Goal: Task Accomplishment & Management: Manage account settings

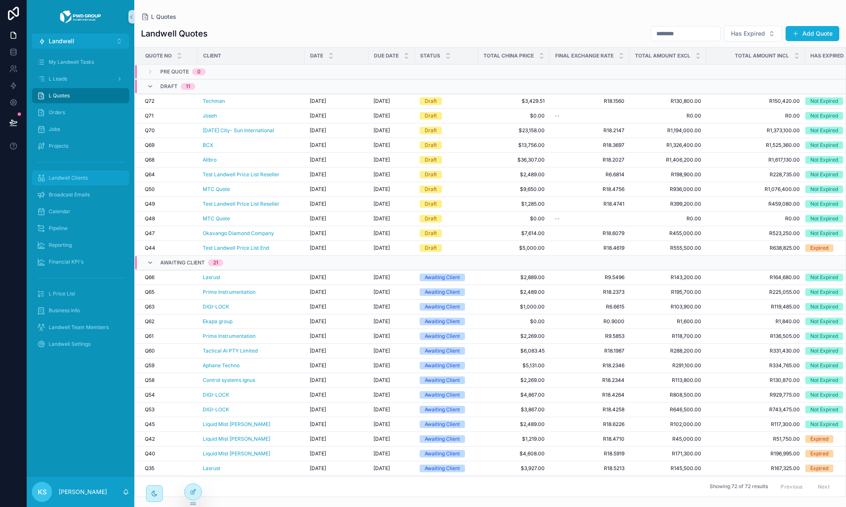
click at [83, 183] on div "Landwell Clients" at bounding box center [80, 177] width 87 height 13
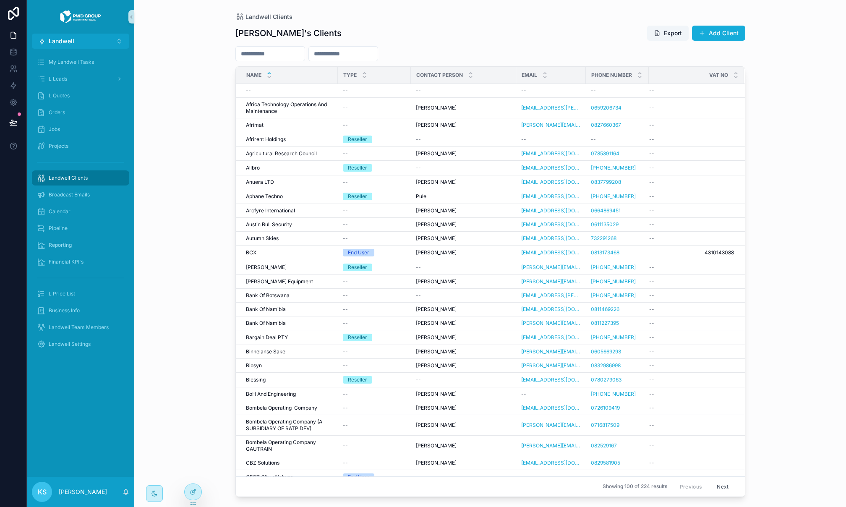
click at [287, 49] on input "scrollable content" at bounding box center [270, 54] width 69 height 12
type input "**"
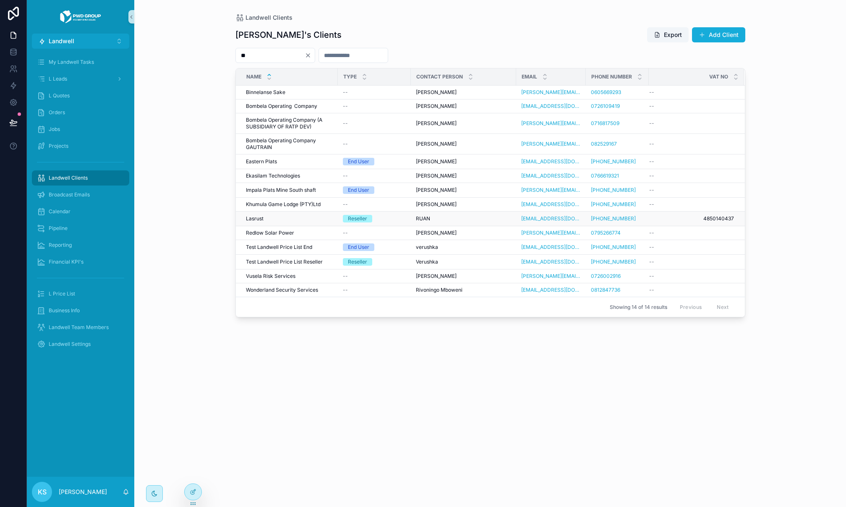
click at [300, 217] on div "Lasrust Lasrust" at bounding box center [289, 218] width 87 height 7
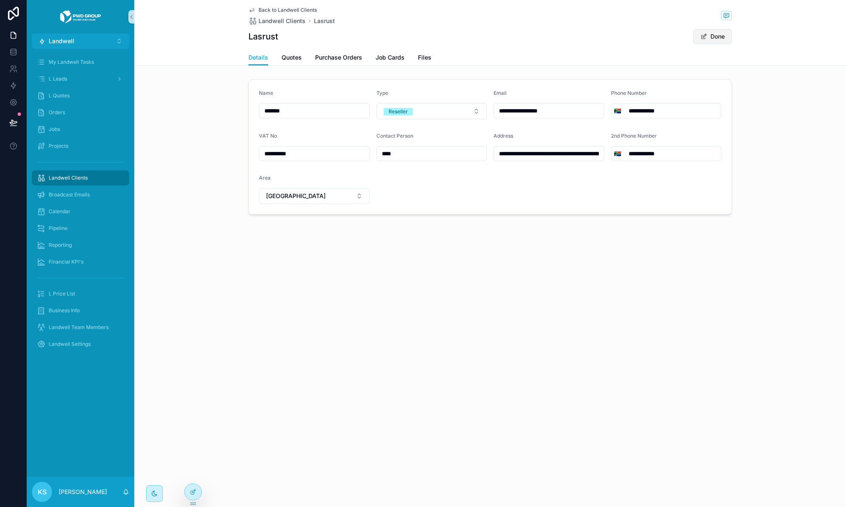
click at [703, 38] on span "scrollable content" at bounding box center [703, 36] width 7 height 7
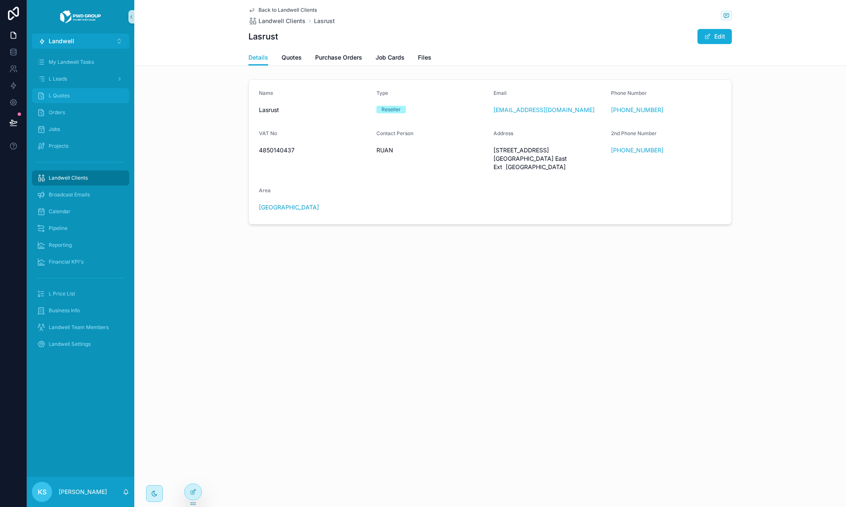
click at [94, 94] on div "L Quotes" at bounding box center [80, 95] width 87 height 13
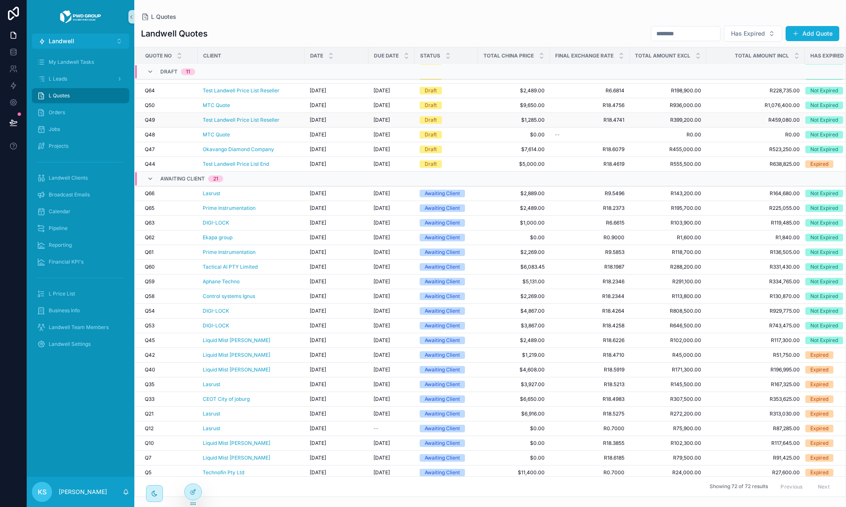
scroll to position [108, 0]
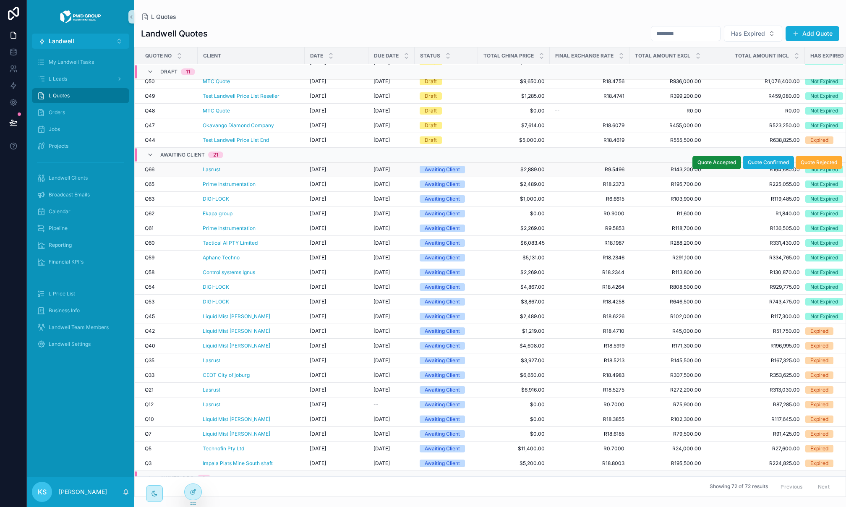
click at [239, 166] on div "Lasrust" at bounding box center [251, 169] width 97 height 7
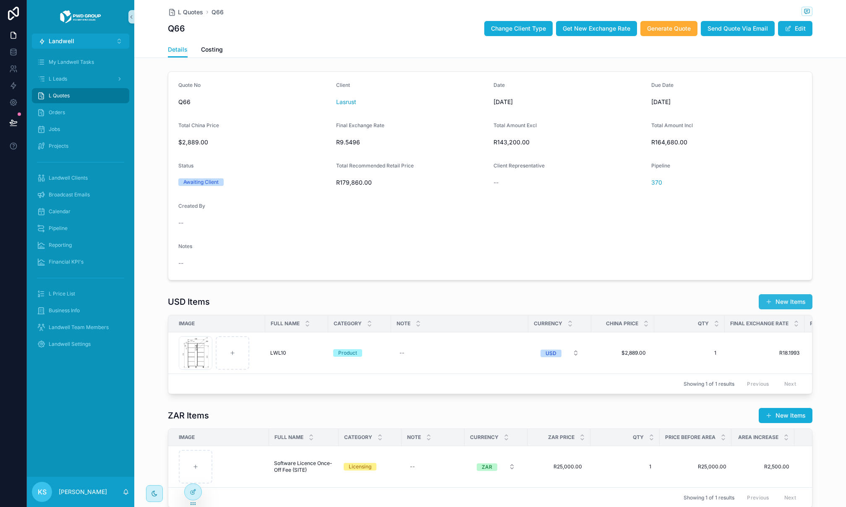
click at [777, 299] on button "New Items" at bounding box center [785, 301] width 54 height 15
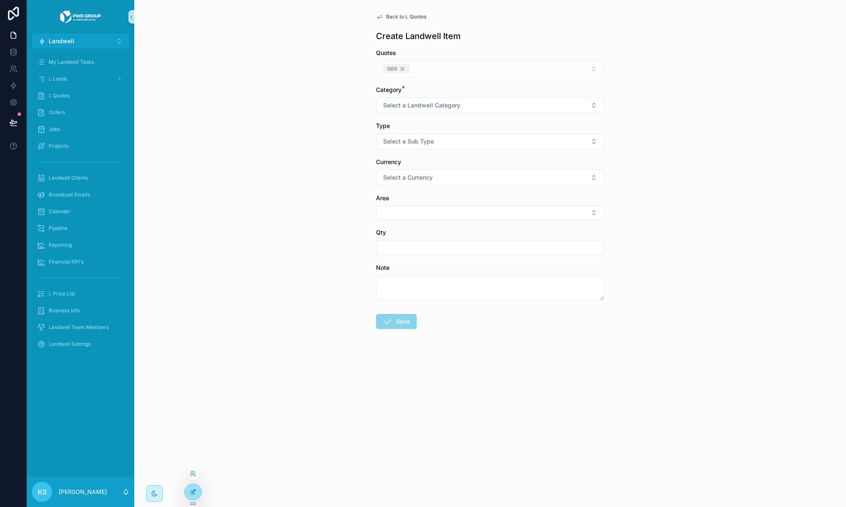
click at [194, 492] on icon at bounding box center [193, 491] width 7 height 7
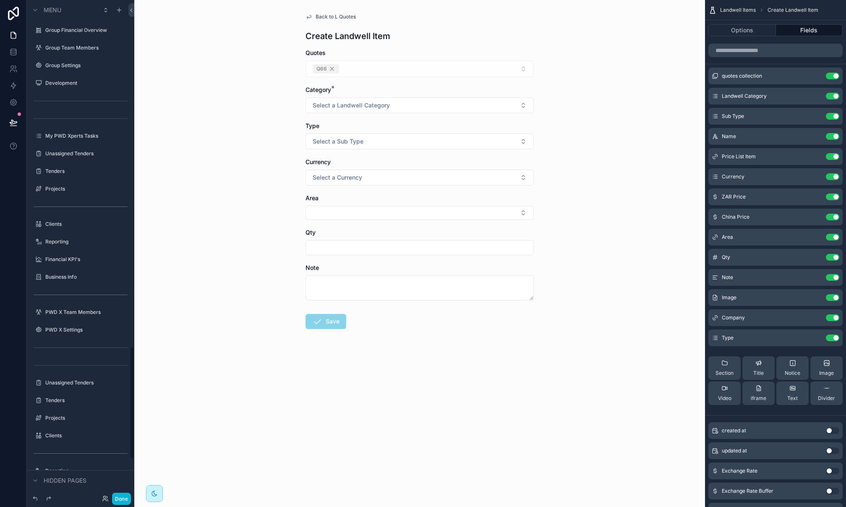
scroll to position [1528, 0]
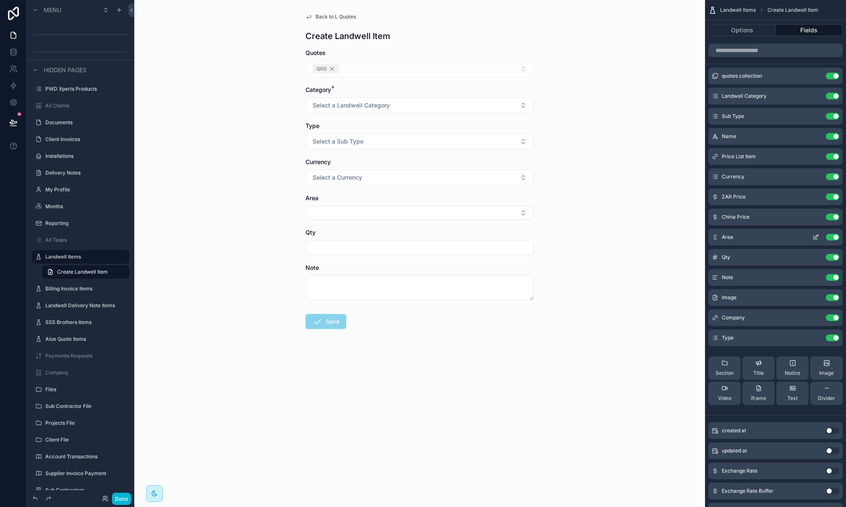
click at [816, 237] on icon "scrollable content" at bounding box center [815, 237] width 7 height 7
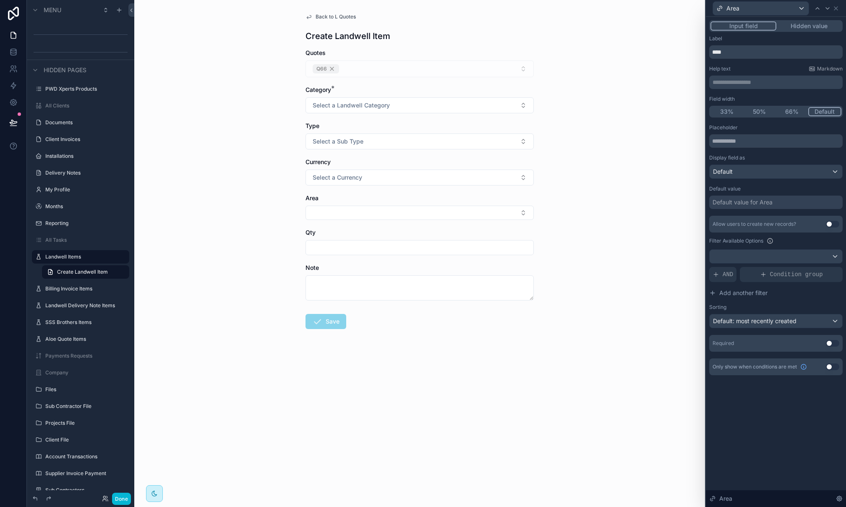
click at [746, 198] on div "Default value for Area" at bounding box center [742, 202] width 60 height 8
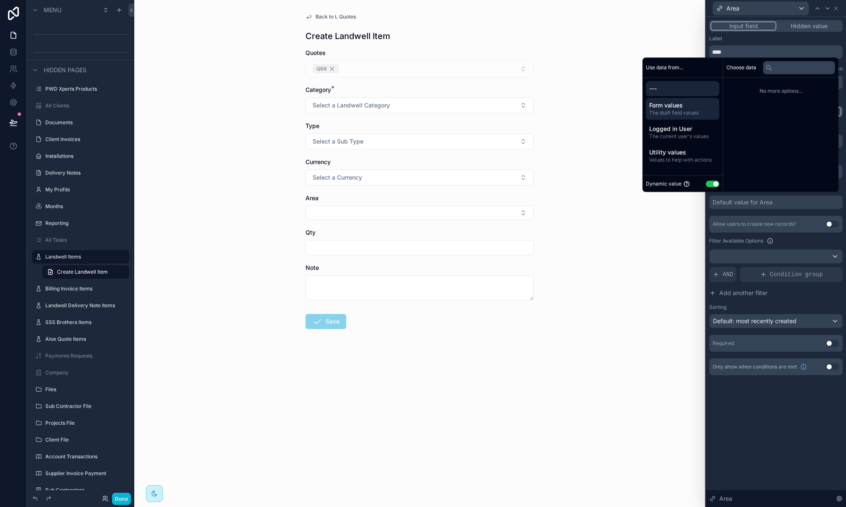
click at [684, 110] on span "The draft field values" at bounding box center [682, 112] width 67 height 7
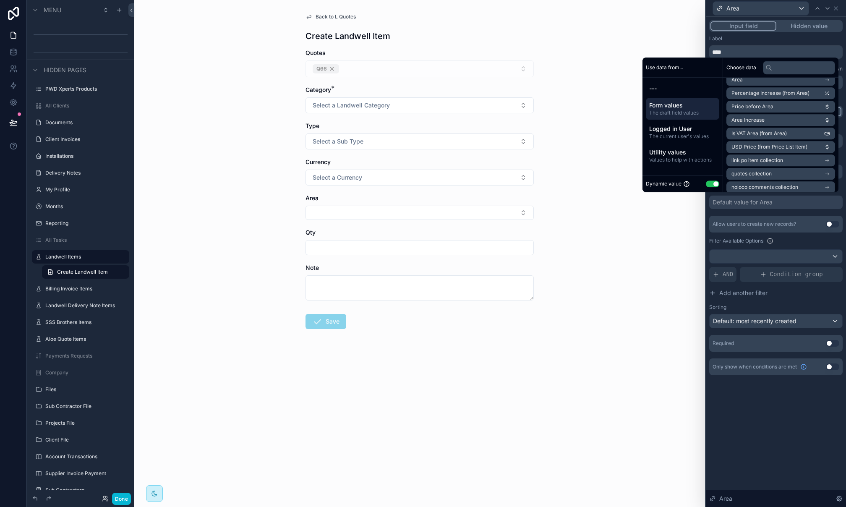
scroll to position [677, 0]
click at [751, 177] on span "quotes collection" at bounding box center [751, 175] width 40 height 7
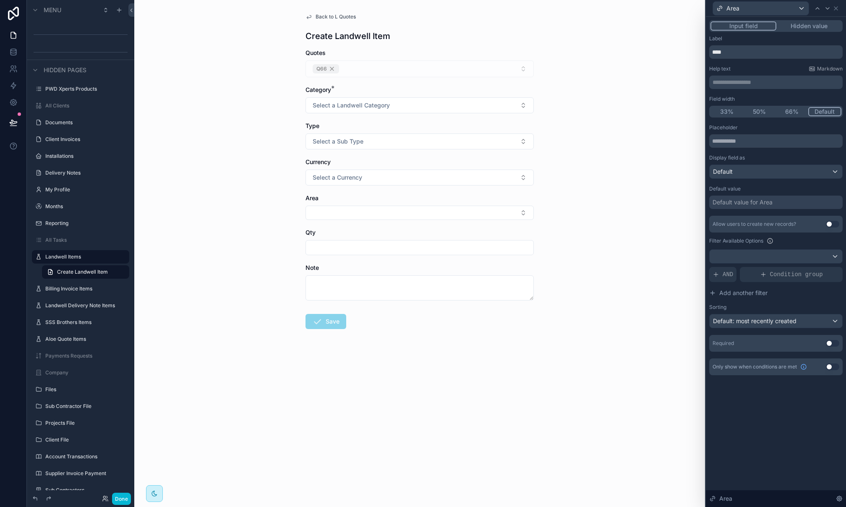
click at [349, 18] on span "Back to L Quotes" at bounding box center [335, 16] width 40 height 7
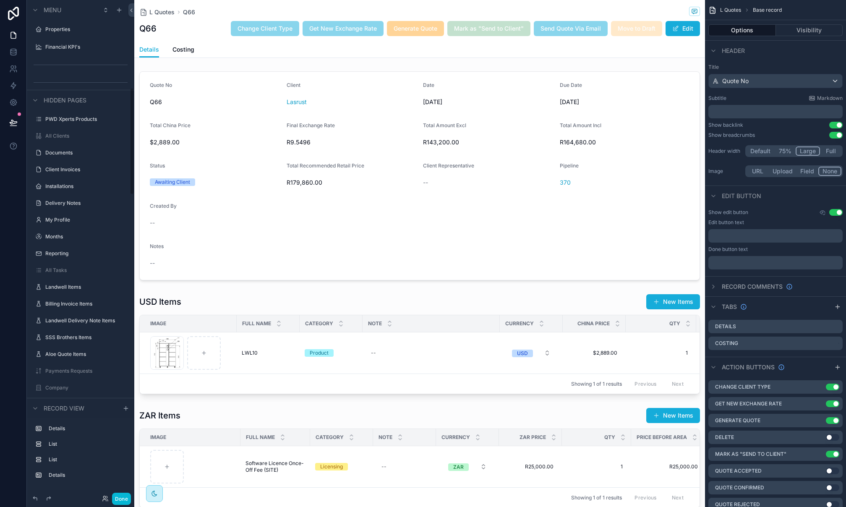
scroll to position [407, 0]
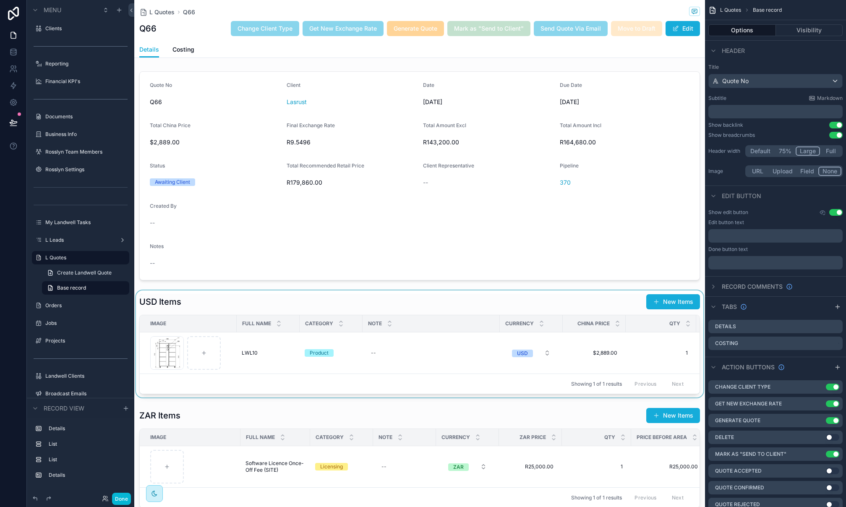
click at [393, 307] on div "scrollable content" at bounding box center [419, 343] width 570 height 107
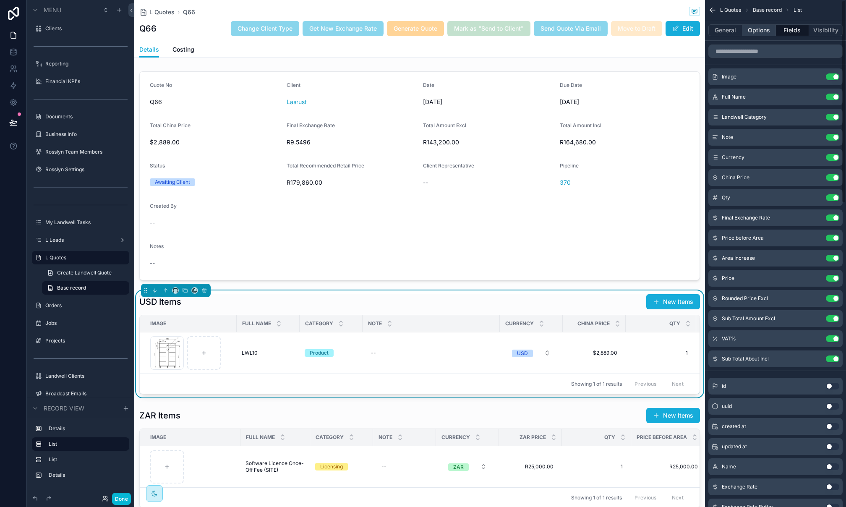
click at [761, 34] on button "Options" at bounding box center [759, 30] width 34 height 12
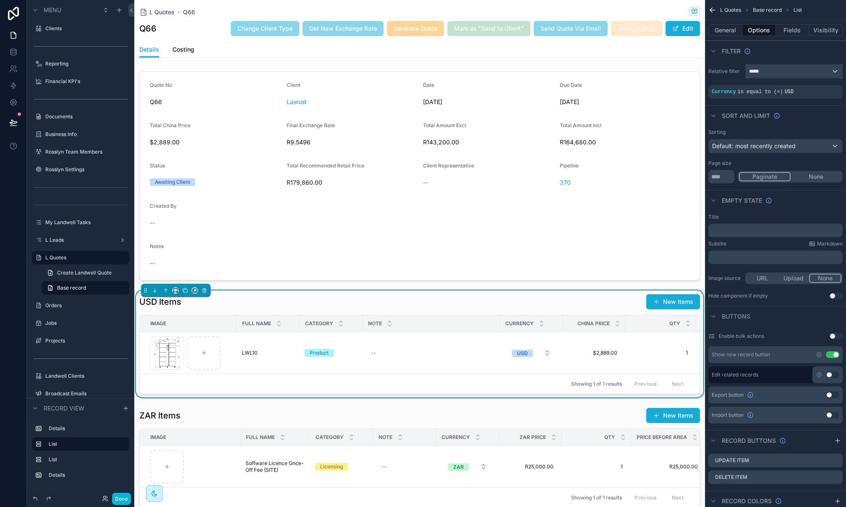
click at [785, 70] on div "*****" at bounding box center [793, 71] width 96 height 13
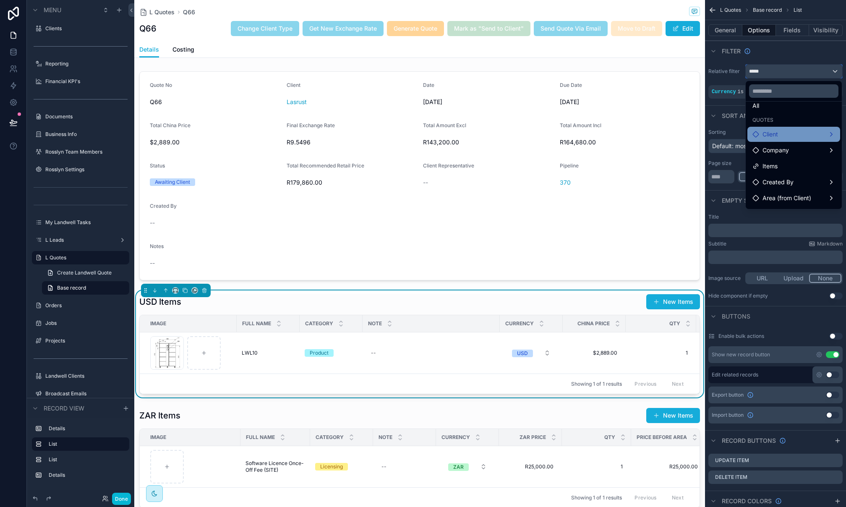
scroll to position [0, 0]
click at [799, 55] on div "scrollable content" at bounding box center [423, 253] width 846 height 507
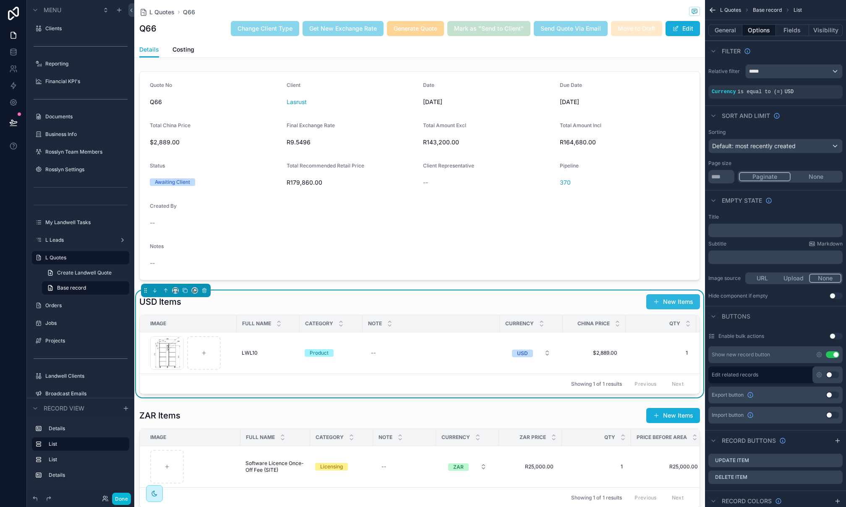
click at [677, 300] on button "New Items" at bounding box center [673, 301] width 54 height 15
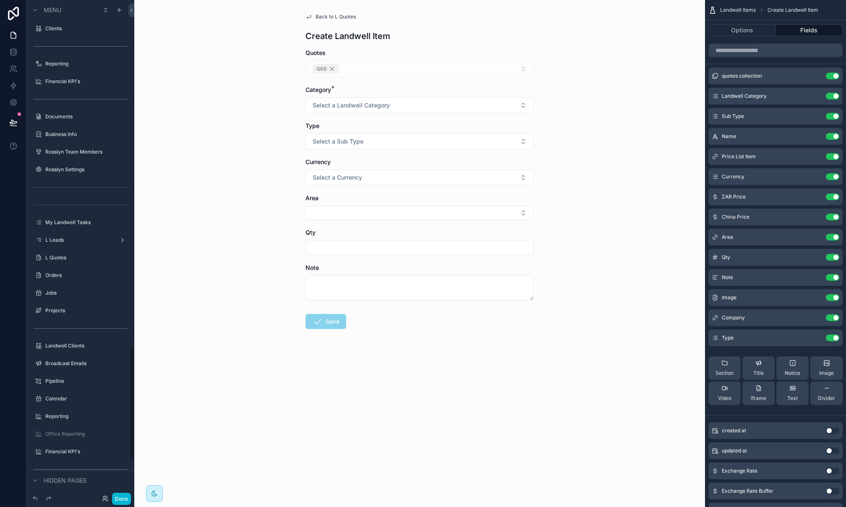
scroll to position [1528, 0]
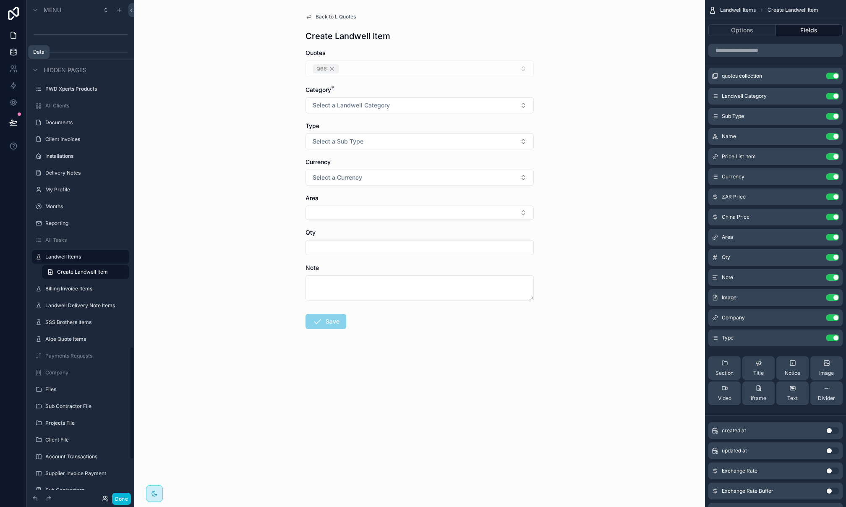
click at [13, 55] on icon at bounding box center [12, 53] width 5 height 3
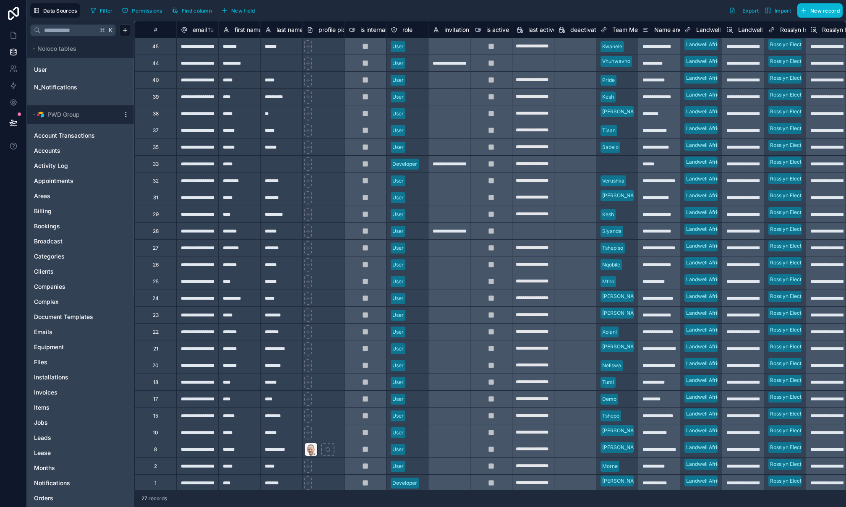
click at [125, 114] on icon at bounding box center [125, 114] width 7 height 7
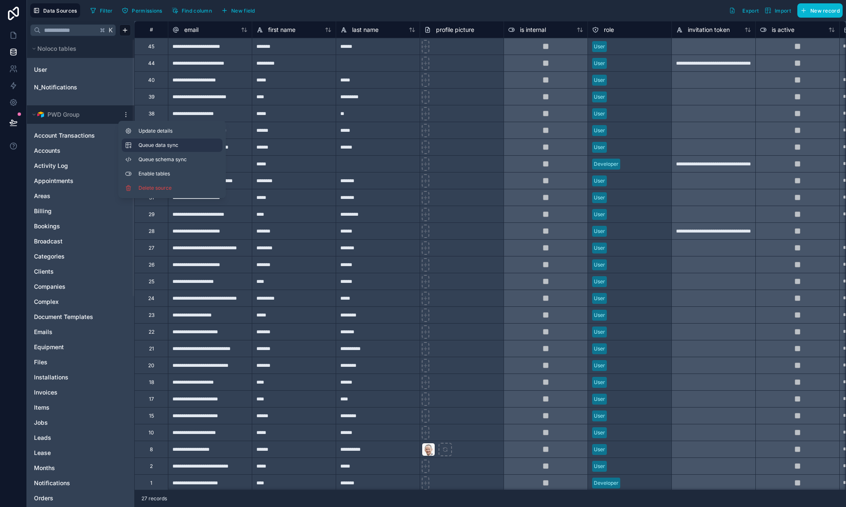
click at [136, 148] on button "Queue data sync" at bounding box center [172, 144] width 101 height 13
click at [133, 159] on div "Queue schema sync" at bounding box center [162, 159] width 74 height 7
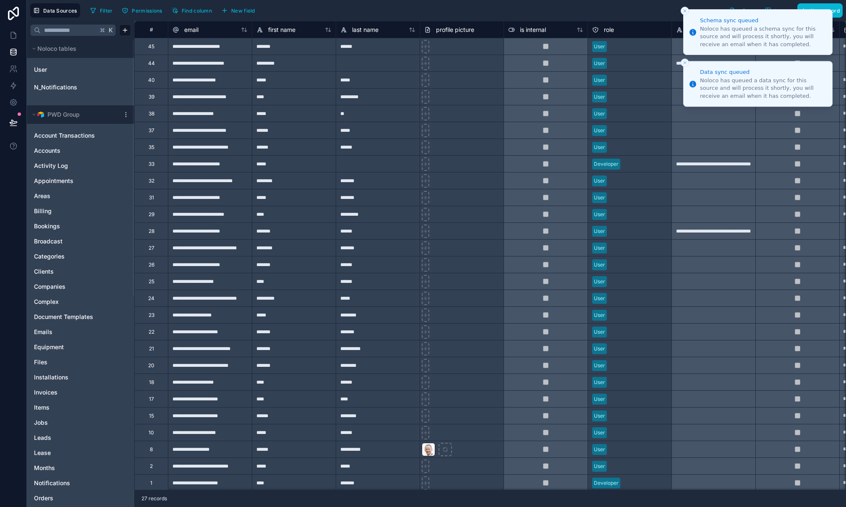
click at [682, 15] on button "Close toast" at bounding box center [684, 11] width 8 height 8
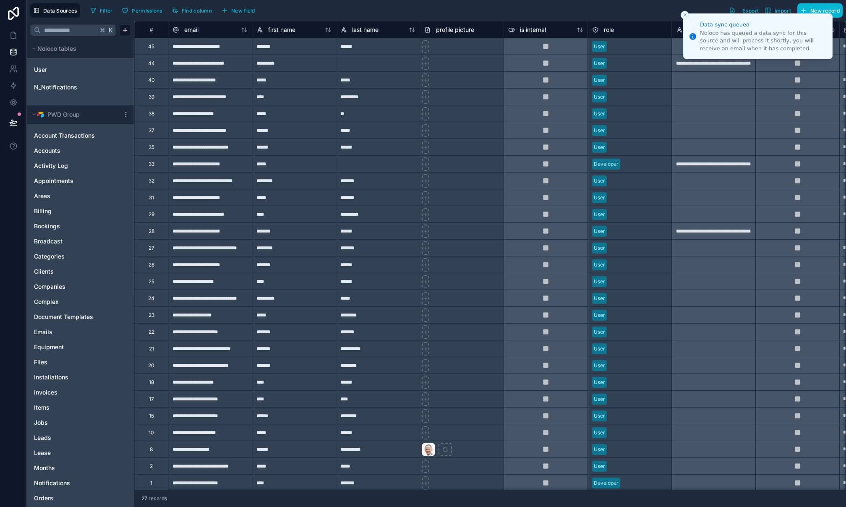
click at [682, 14] on icon "Close toast" at bounding box center [684, 15] width 5 height 5
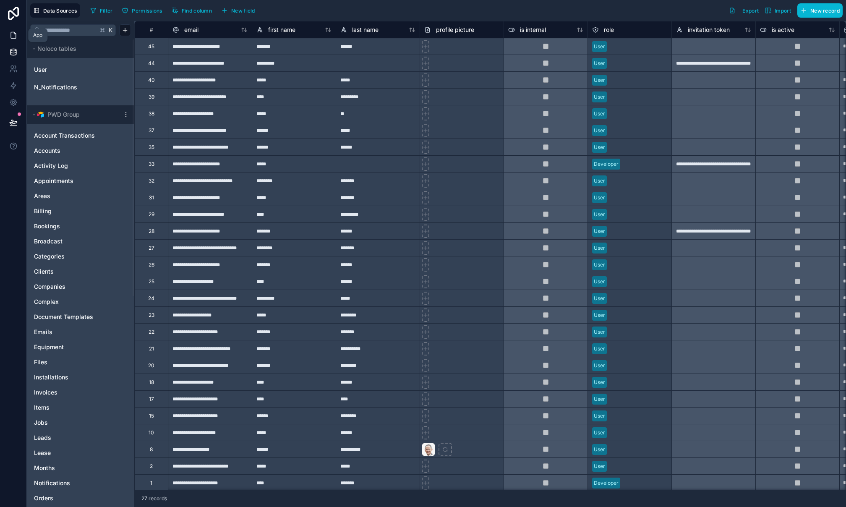
click at [16, 34] on icon at bounding box center [13, 35] width 5 height 6
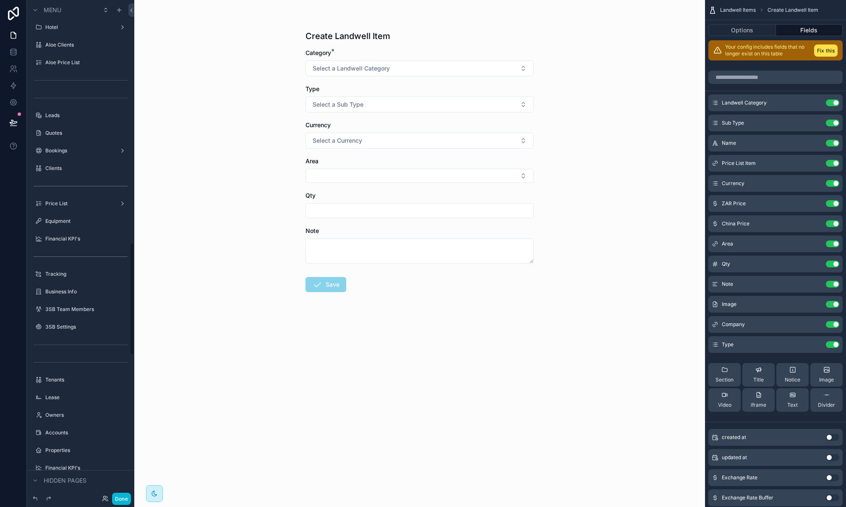
scroll to position [1086, 0]
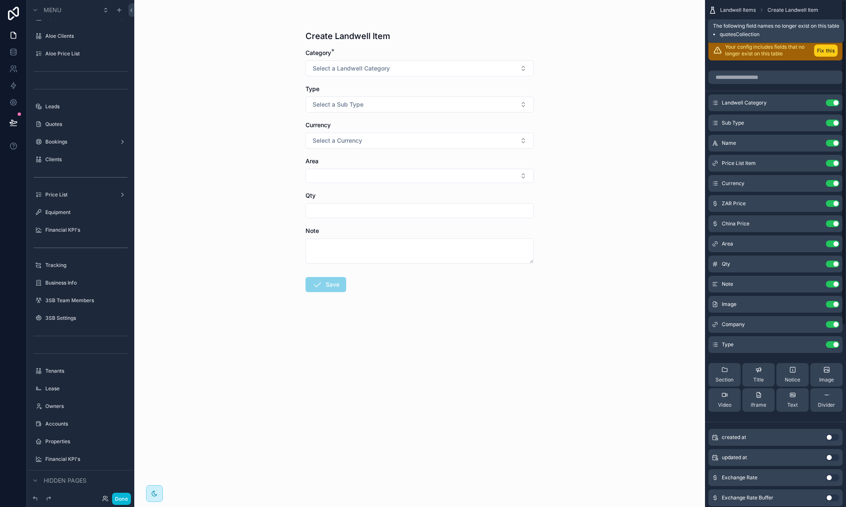
click at [824, 52] on button "Fix this" at bounding box center [825, 50] width 23 height 12
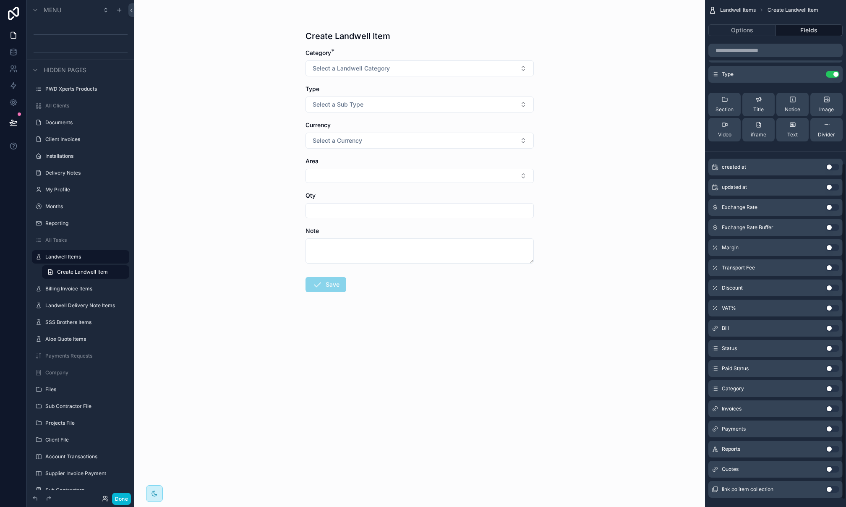
scroll to position [257, 0]
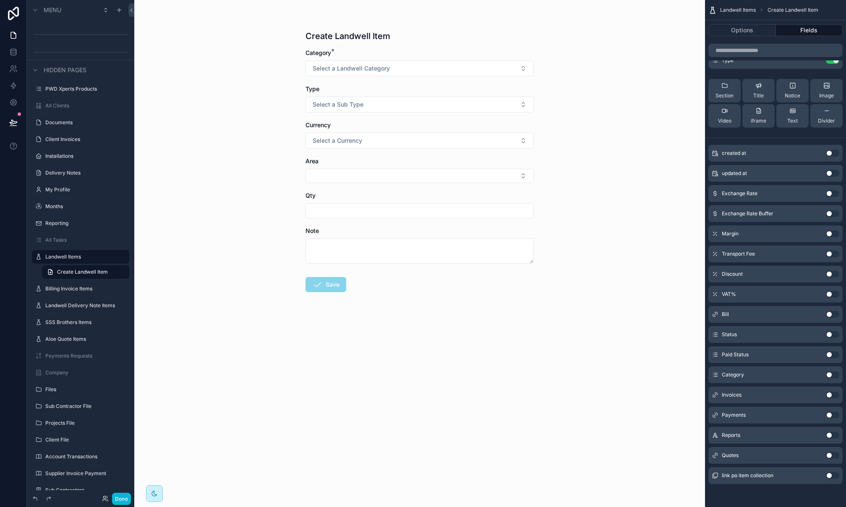
click at [830, 456] on button "Use setting" at bounding box center [831, 455] width 13 height 7
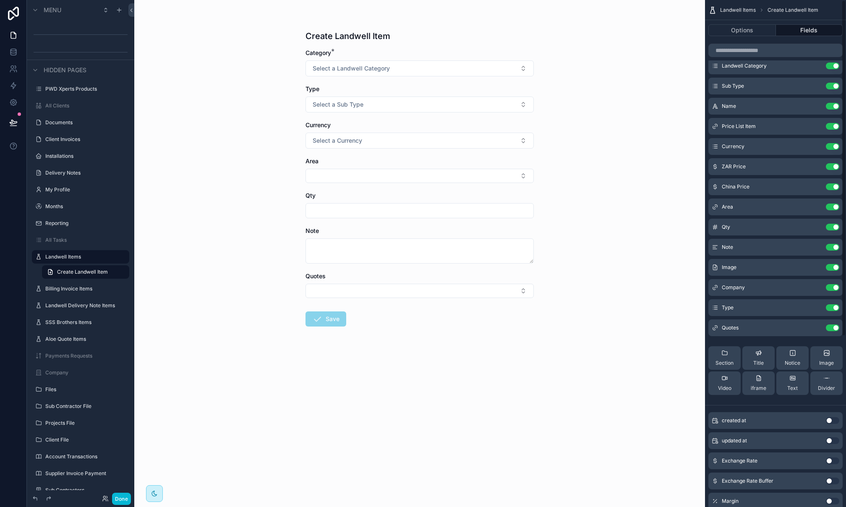
scroll to position [0, 0]
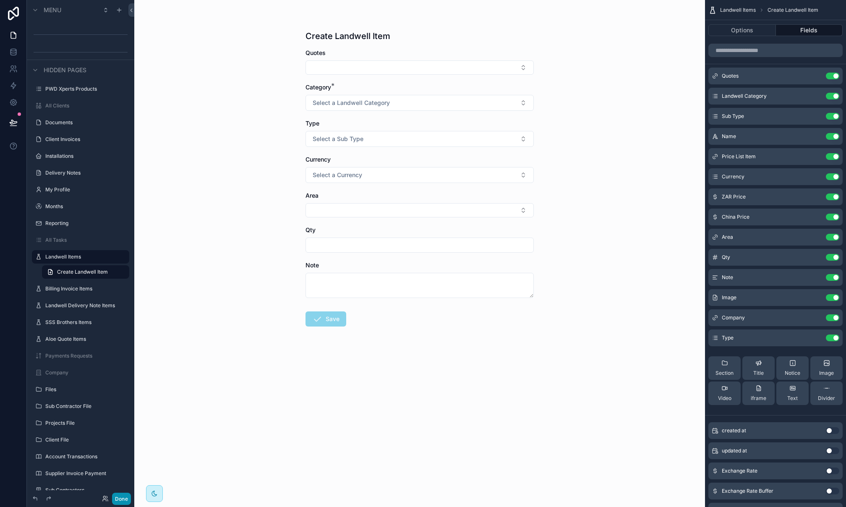
click at [122, 499] on button "Done" at bounding box center [121, 498] width 19 height 12
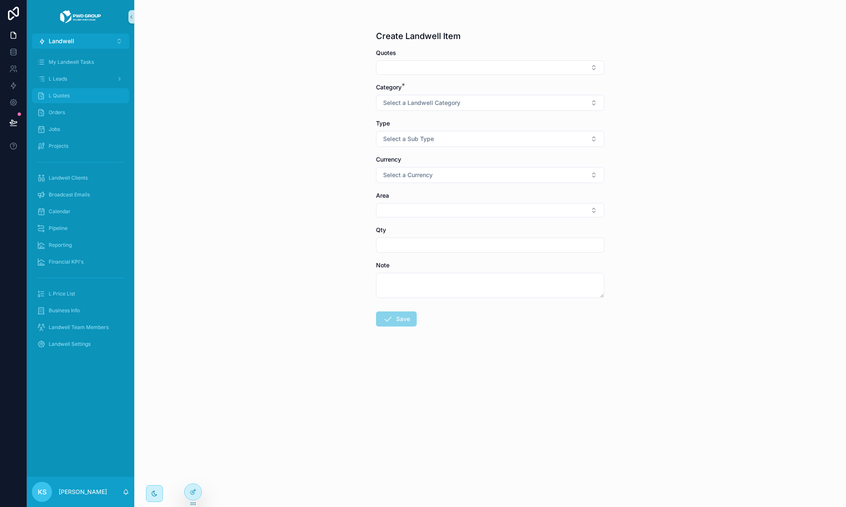
click at [89, 98] on div "L Quotes" at bounding box center [80, 95] width 87 height 13
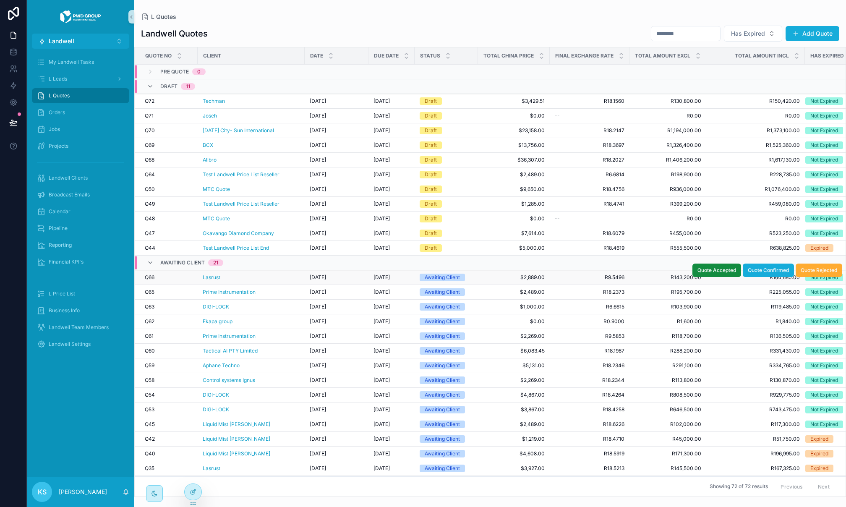
click at [272, 274] on div "Lasrust" at bounding box center [251, 277] width 97 height 7
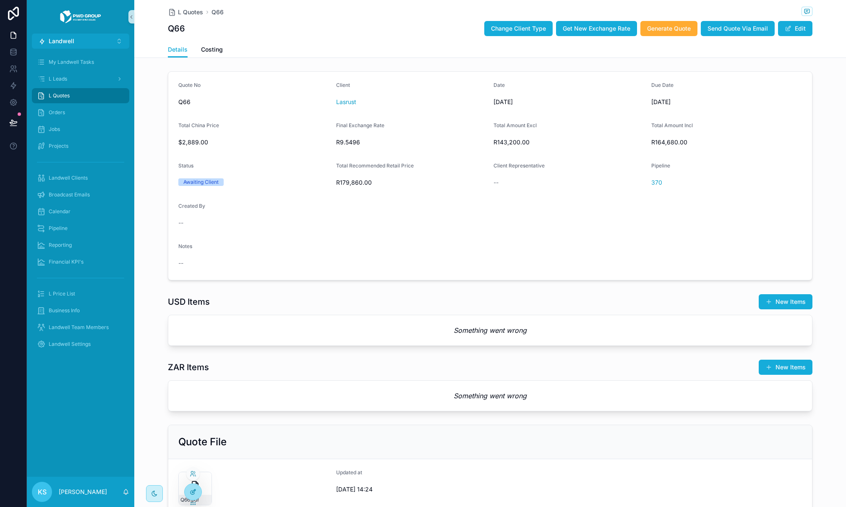
click at [191, 491] on icon at bounding box center [193, 491] width 7 height 7
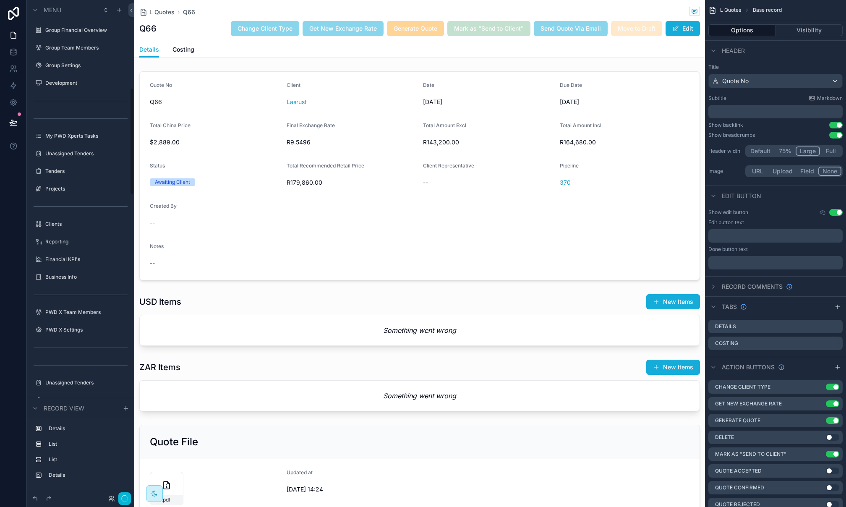
scroll to position [407, 0]
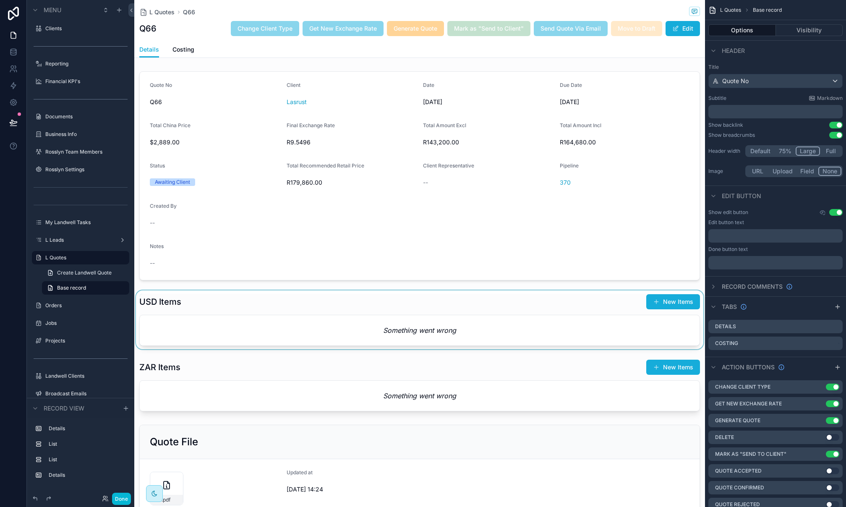
click at [489, 312] on div "scrollable content" at bounding box center [419, 319] width 570 height 59
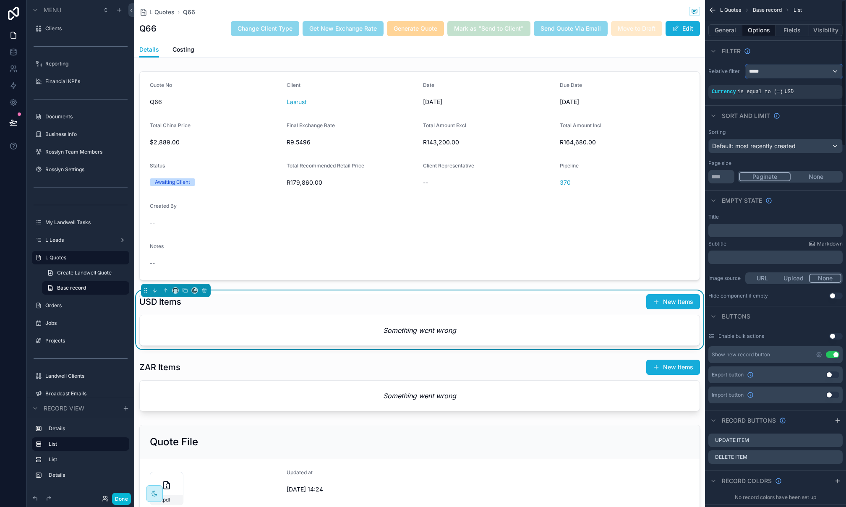
click at [769, 71] on div "*****" at bounding box center [793, 71] width 96 height 13
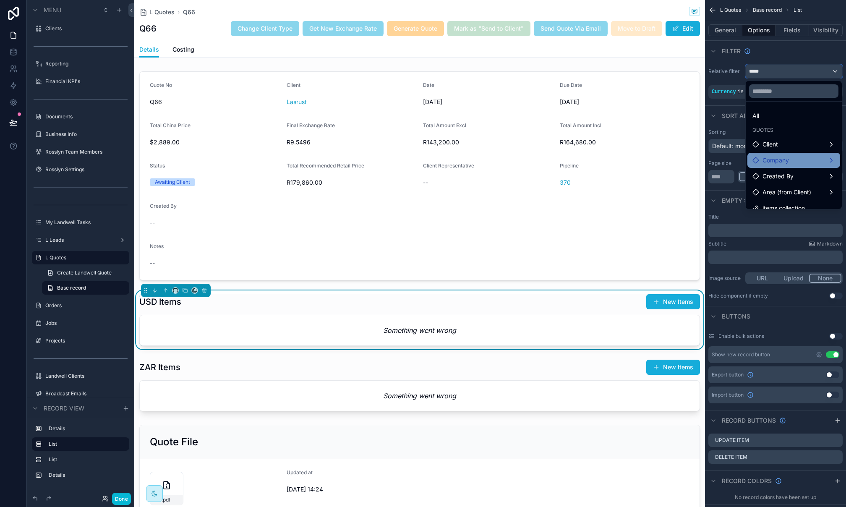
scroll to position [24, 0]
click at [766, 180] on span "items collection" at bounding box center [783, 184] width 42 height 10
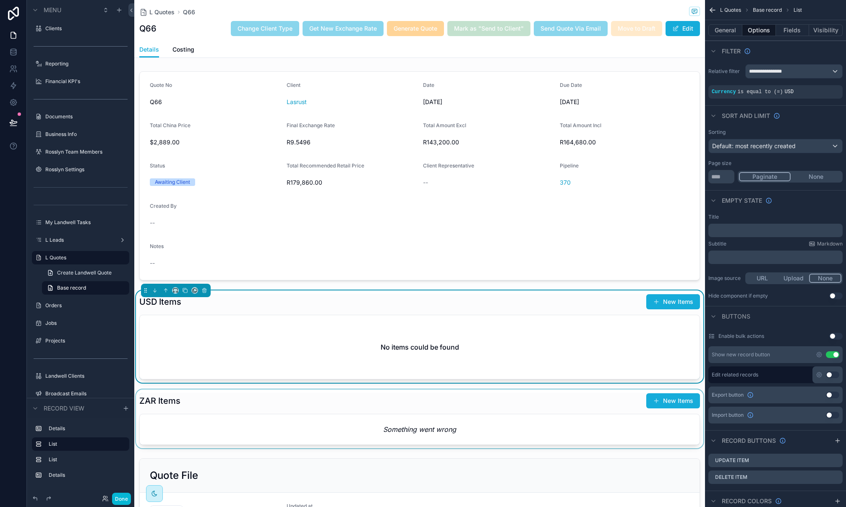
click at [546, 403] on div "scrollable content" at bounding box center [419, 418] width 570 height 59
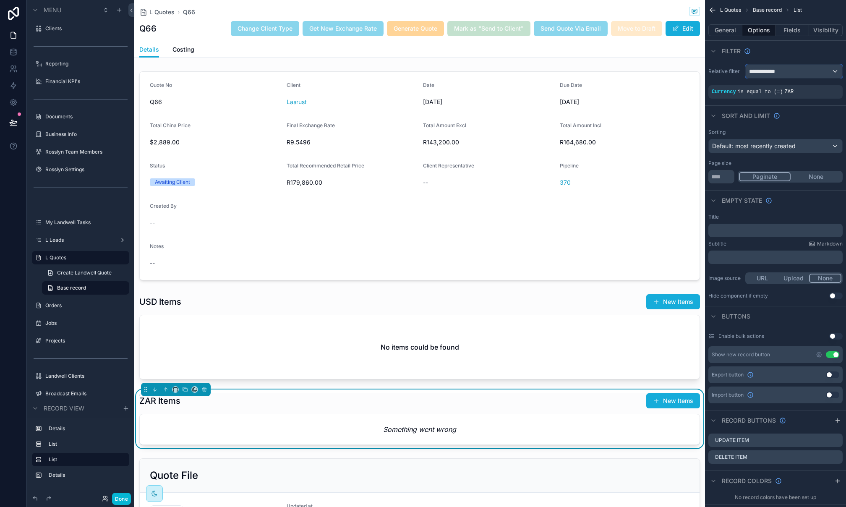
click at [797, 68] on div "**********" at bounding box center [793, 71] width 96 height 13
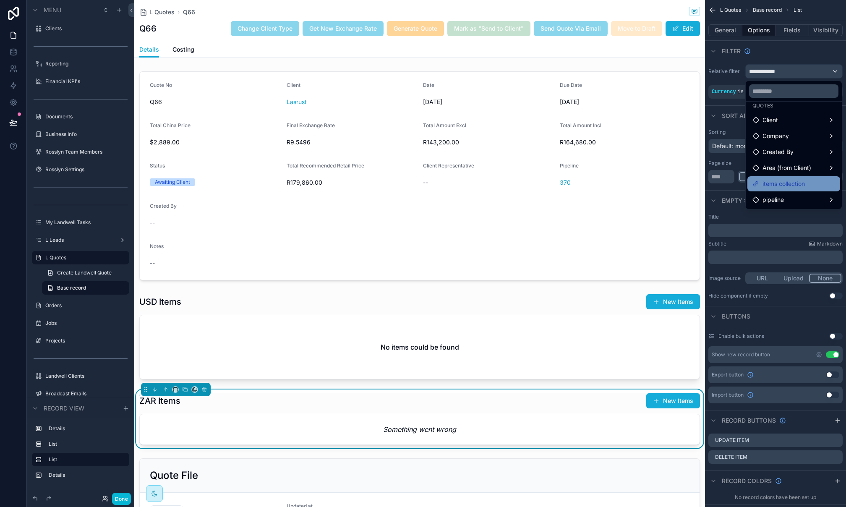
click at [773, 179] on span "items collection" at bounding box center [783, 184] width 42 height 10
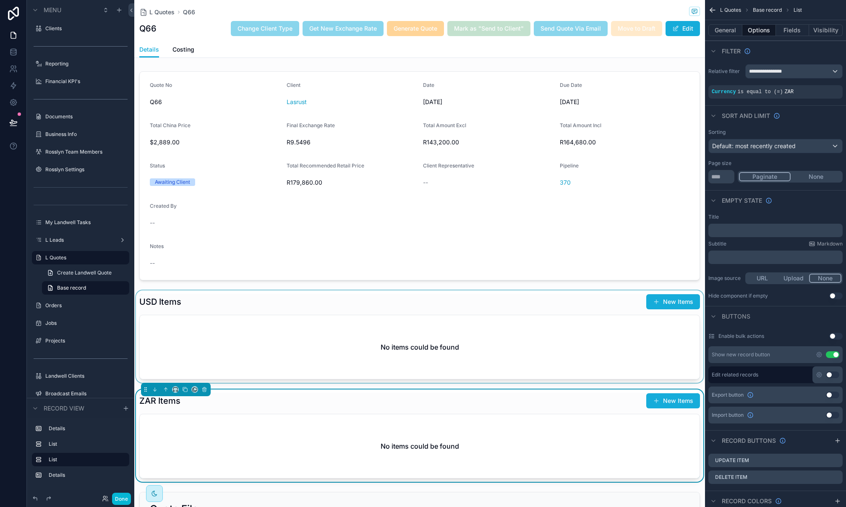
click at [567, 293] on div "scrollable content" at bounding box center [419, 336] width 570 height 92
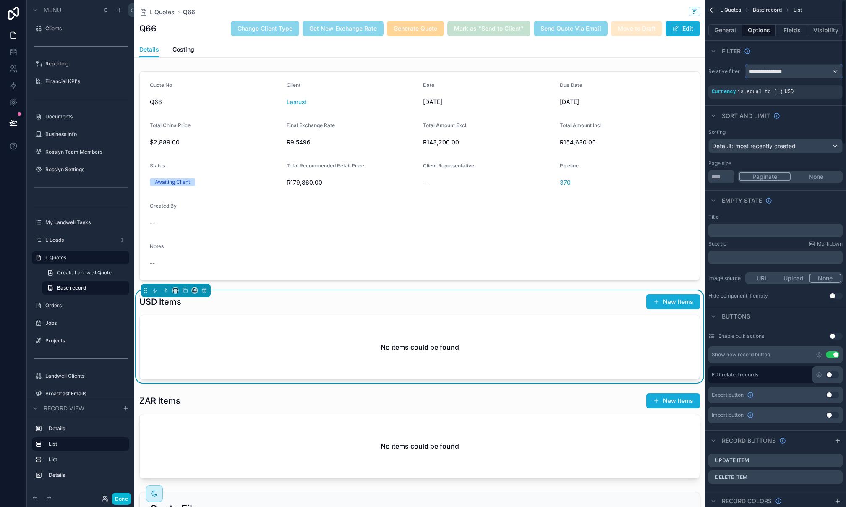
click at [778, 68] on span "**********" at bounding box center [767, 71] width 37 height 7
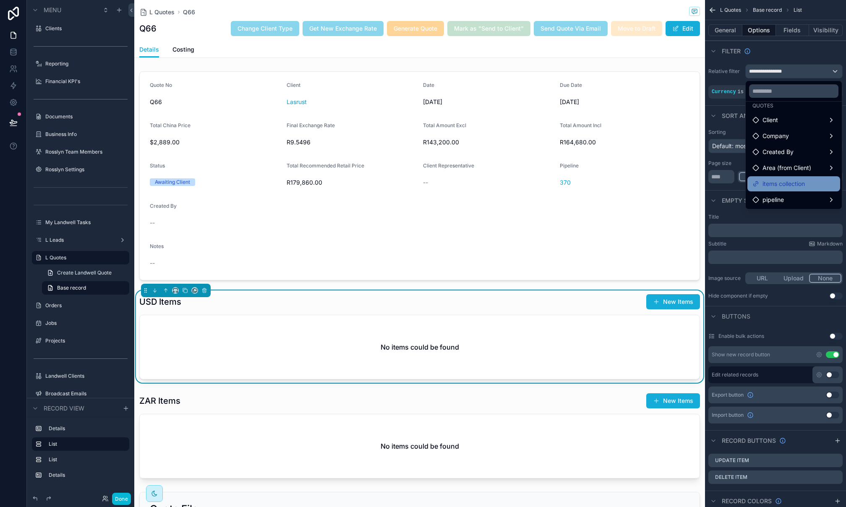
click at [773, 182] on span "items collection" at bounding box center [783, 184] width 42 height 10
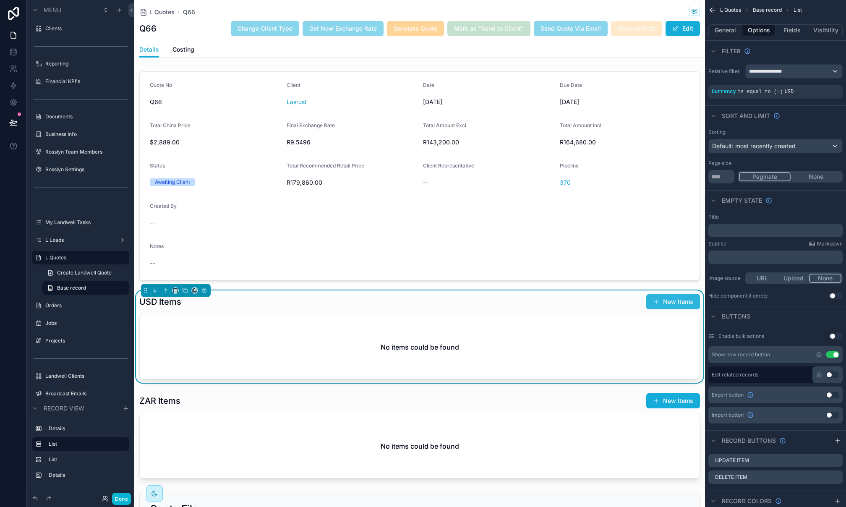
click at [667, 305] on button "New Items" at bounding box center [673, 301] width 54 height 15
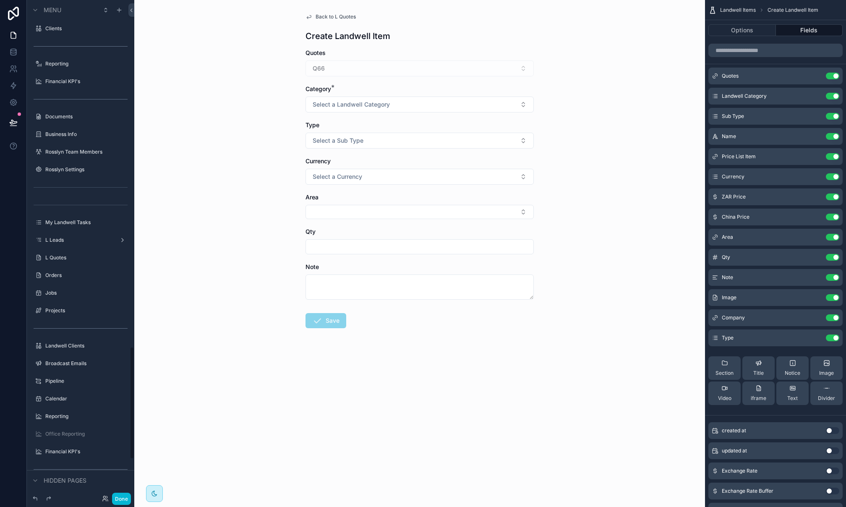
scroll to position [1528, 0]
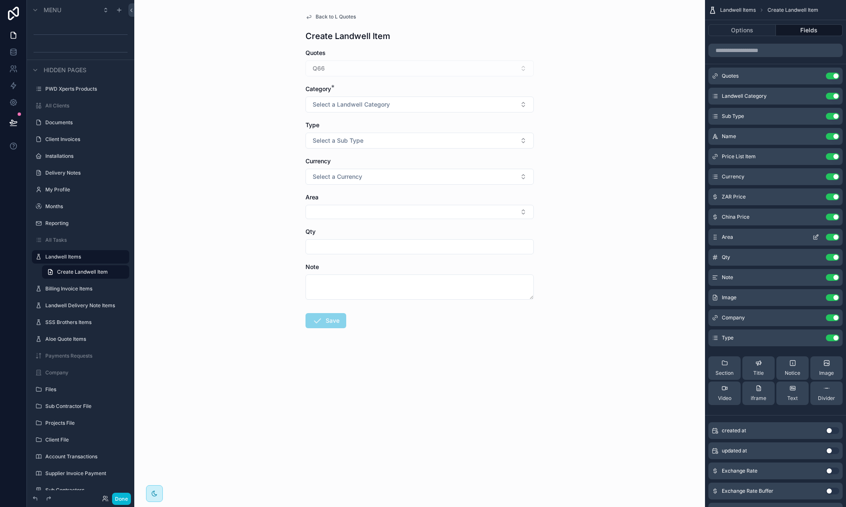
click at [818, 237] on icon "scrollable content" at bounding box center [815, 237] width 7 height 7
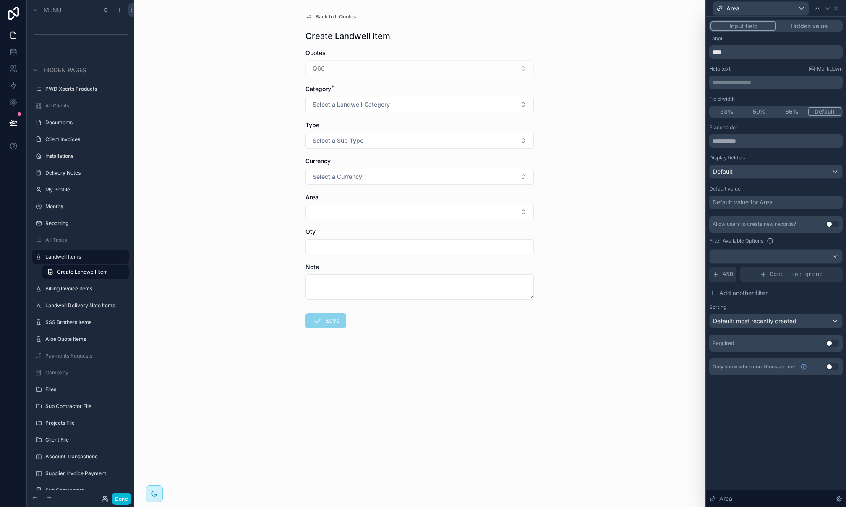
click at [797, 27] on button "Hidden value" at bounding box center [808, 25] width 65 height 9
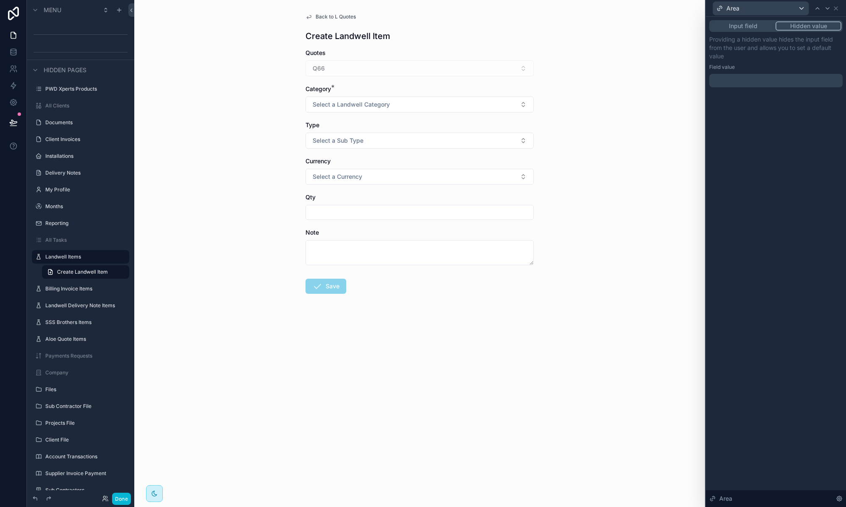
click at [760, 30] on button "Input field" at bounding box center [742, 25] width 65 height 9
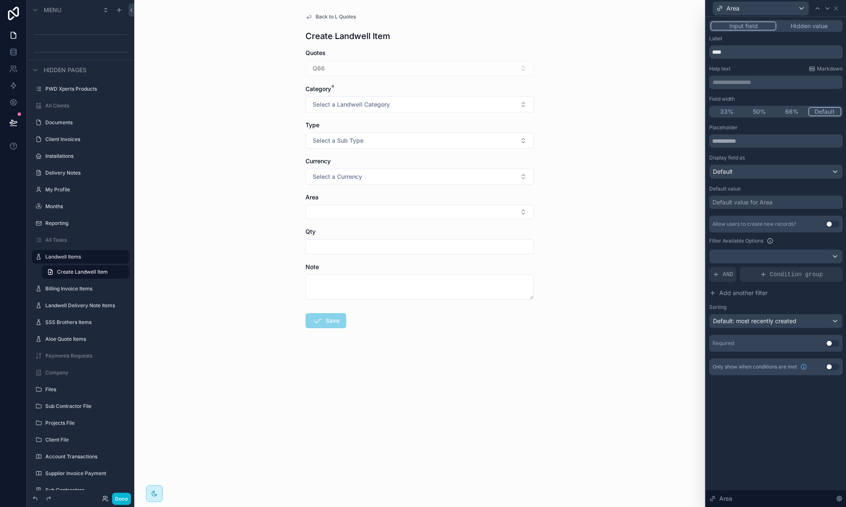
click at [740, 200] on div "Default value for Area" at bounding box center [742, 202] width 60 height 8
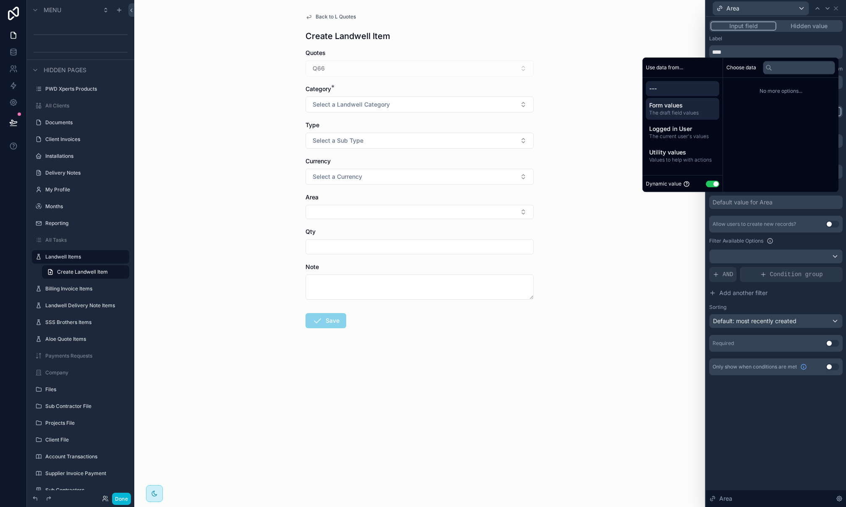
click at [687, 115] on span "The draft field values" at bounding box center [682, 112] width 67 height 7
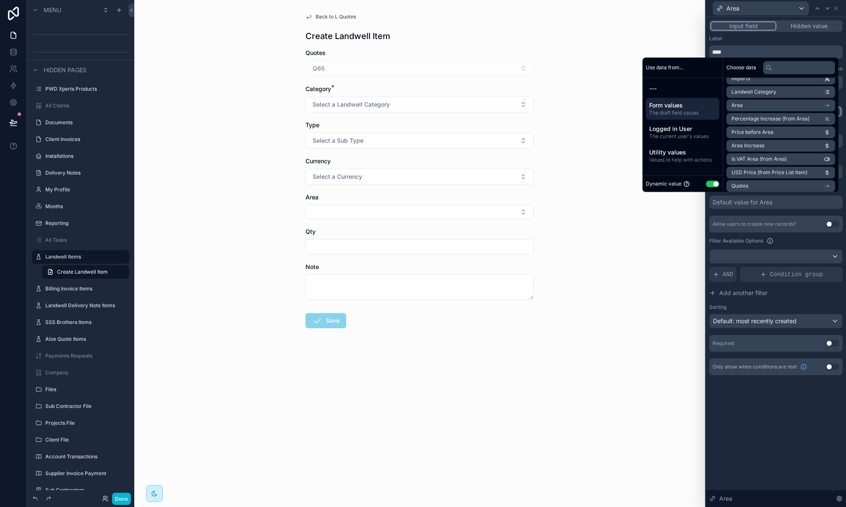
scroll to position [664, 0]
click at [752, 174] on li "Quotes" at bounding box center [780, 175] width 109 height 12
click at [770, 128] on li "Area (from Client)" at bounding box center [780, 129] width 109 height 12
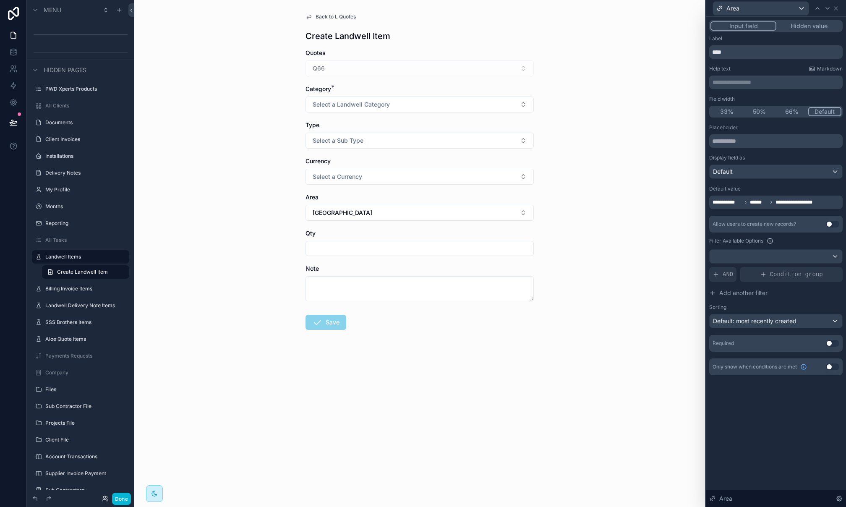
click at [747, 427] on div "**********" at bounding box center [775, 262] width 140 height 490
click at [341, 15] on span "Back to L Quotes" at bounding box center [335, 16] width 40 height 7
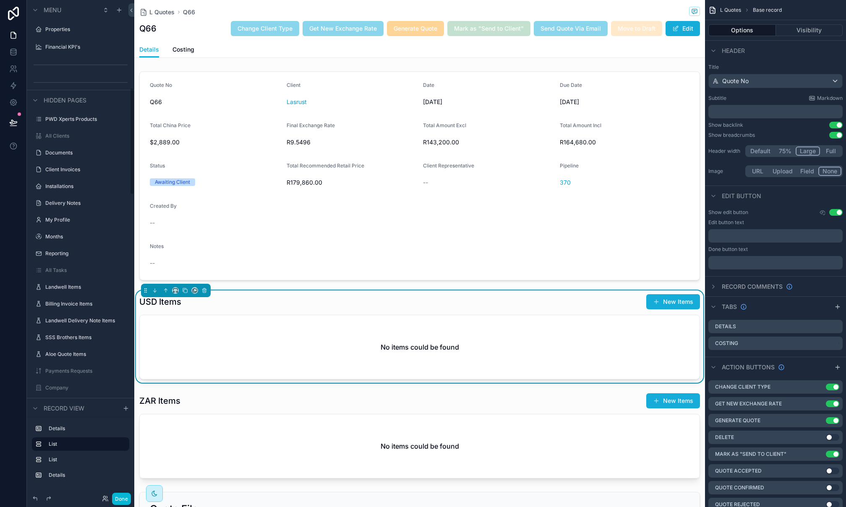
scroll to position [407, 0]
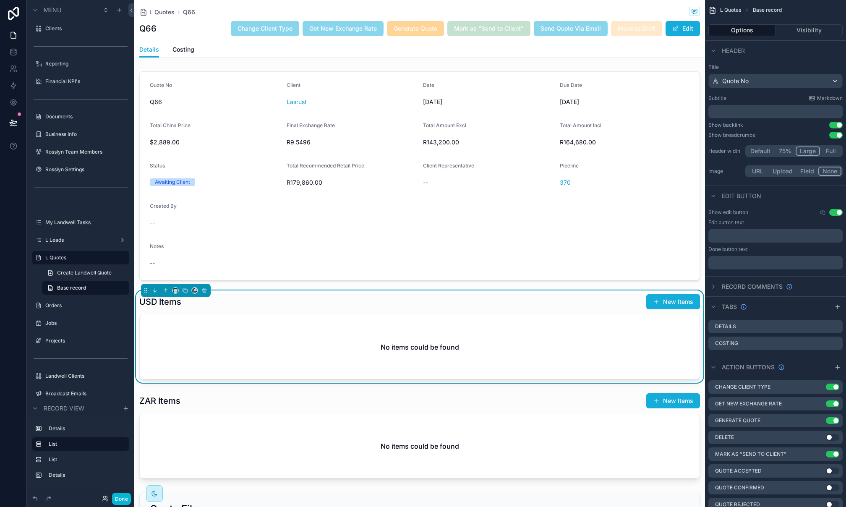
click at [520, 338] on div "No items could be found" at bounding box center [419, 347] width 559 height 64
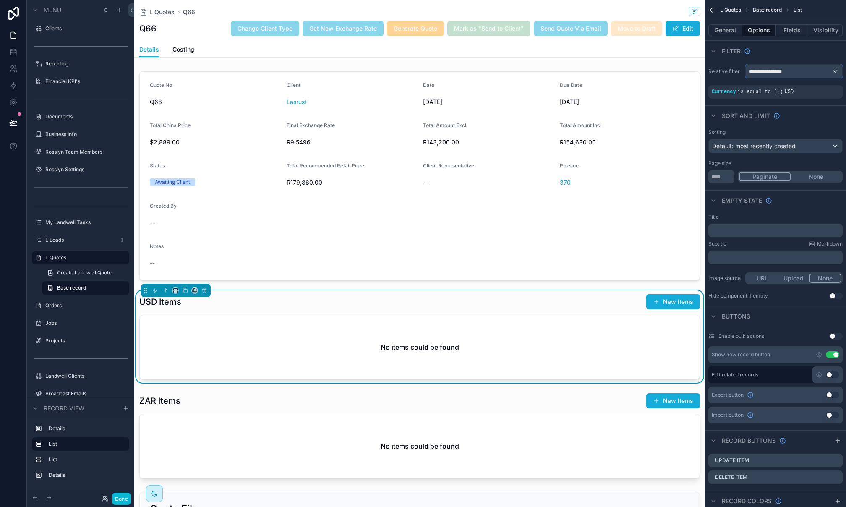
click at [786, 73] on div "**********" at bounding box center [793, 71] width 96 height 13
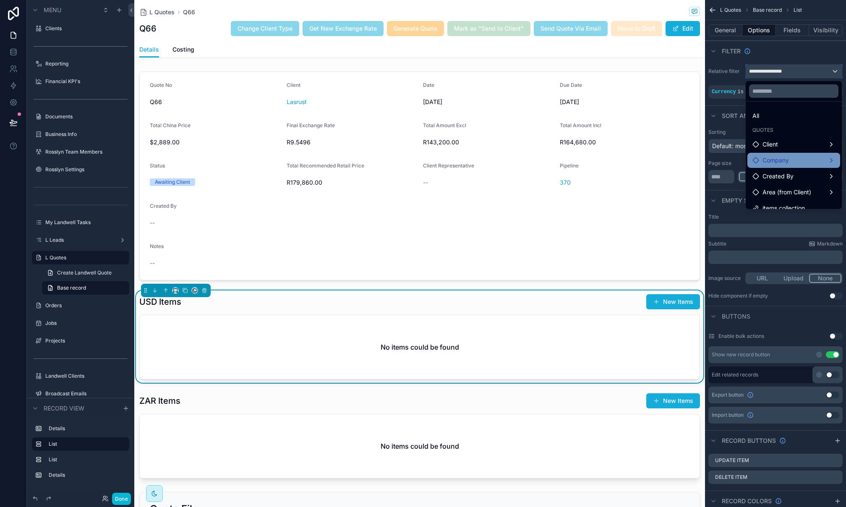
scroll to position [24, 0]
click at [118, 500] on div "scrollable content" at bounding box center [423, 253] width 846 height 507
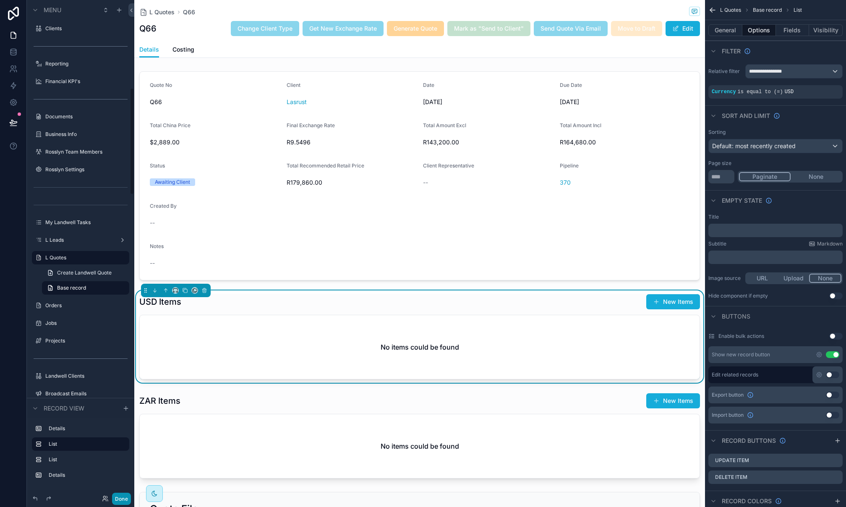
click at [122, 499] on button "Done" at bounding box center [121, 498] width 19 height 12
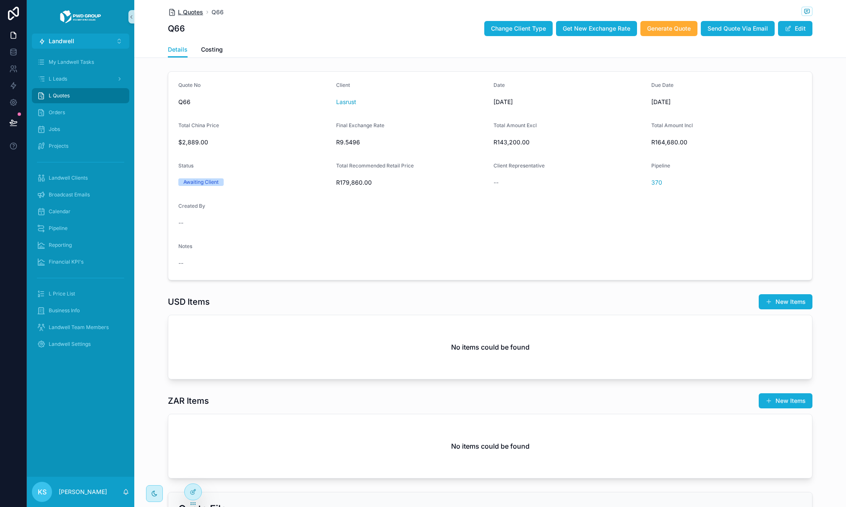
click at [181, 13] on span "L Quotes" at bounding box center [190, 12] width 25 height 8
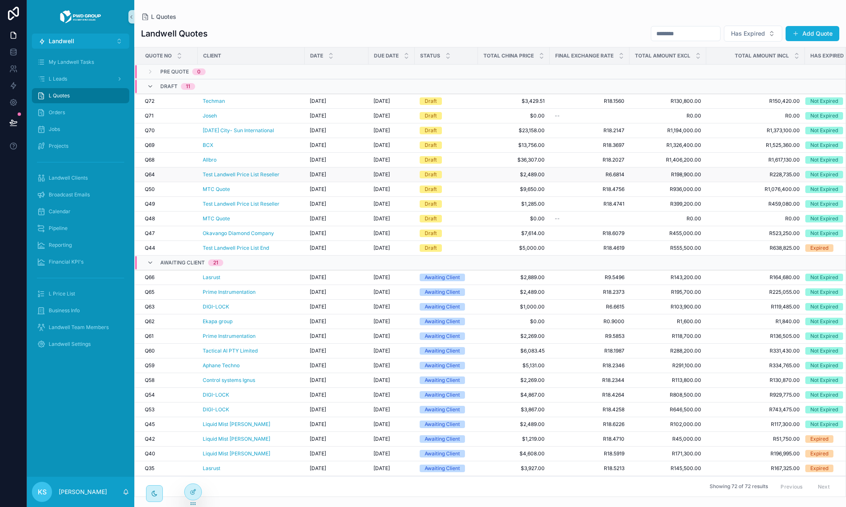
click at [288, 173] on div "Test Landwell Price List Reseller" at bounding box center [251, 174] width 97 height 7
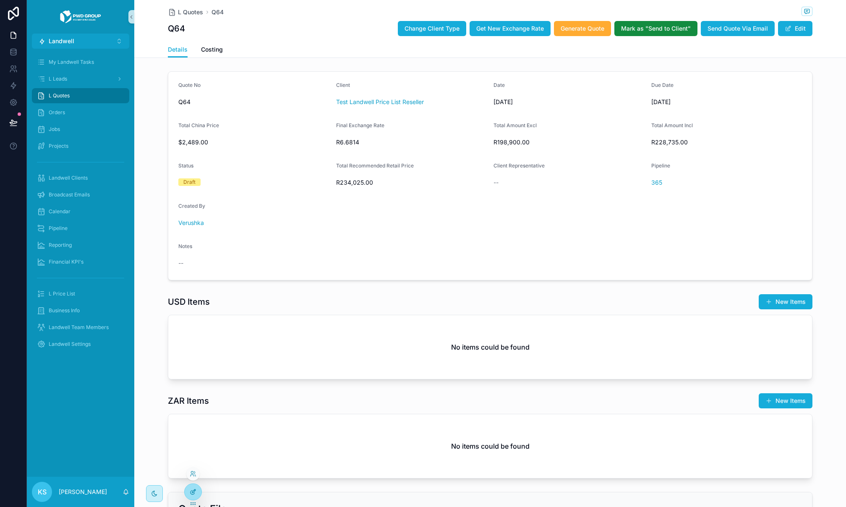
click at [187, 495] on div at bounding box center [193, 492] width 17 height 16
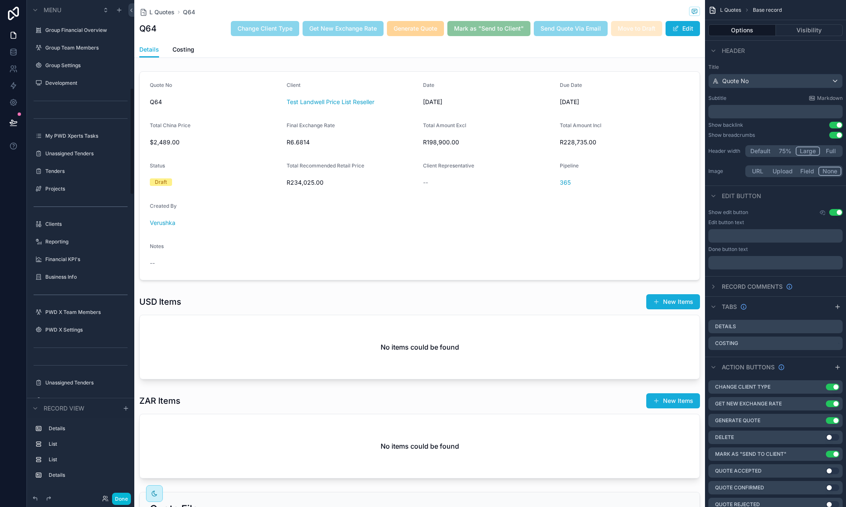
scroll to position [407, 0]
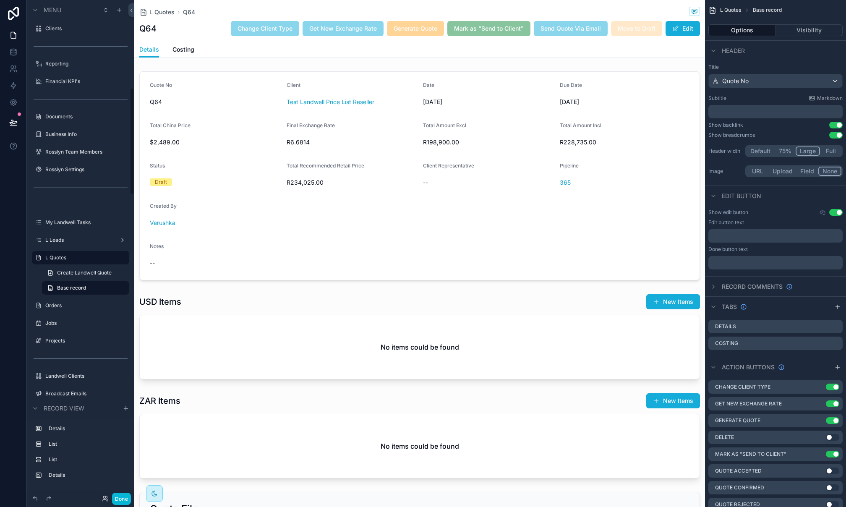
click at [328, 328] on div "scrollable content" at bounding box center [419, 336] width 570 height 92
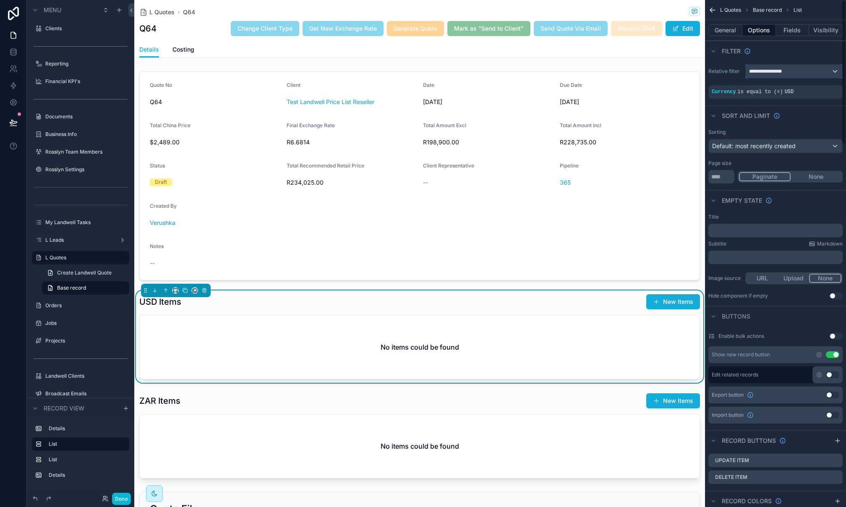
click at [798, 67] on div "**********" at bounding box center [793, 71] width 96 height 13
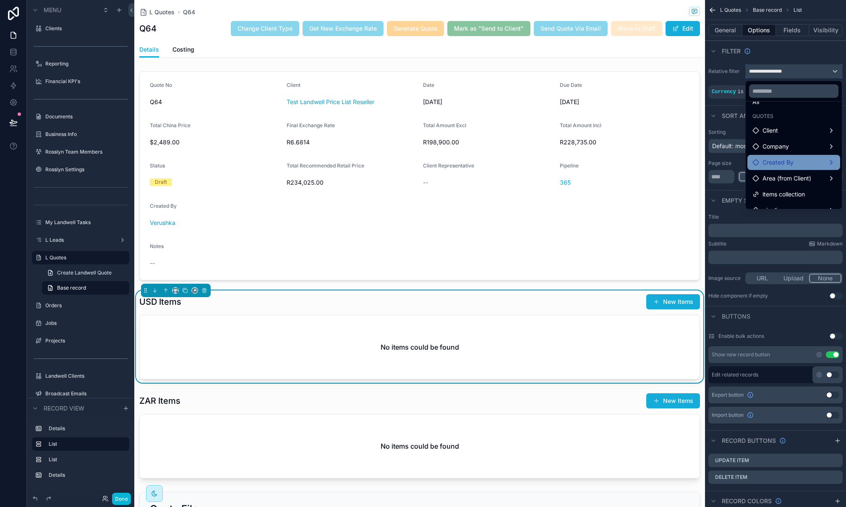
scroll to position [24, 0]
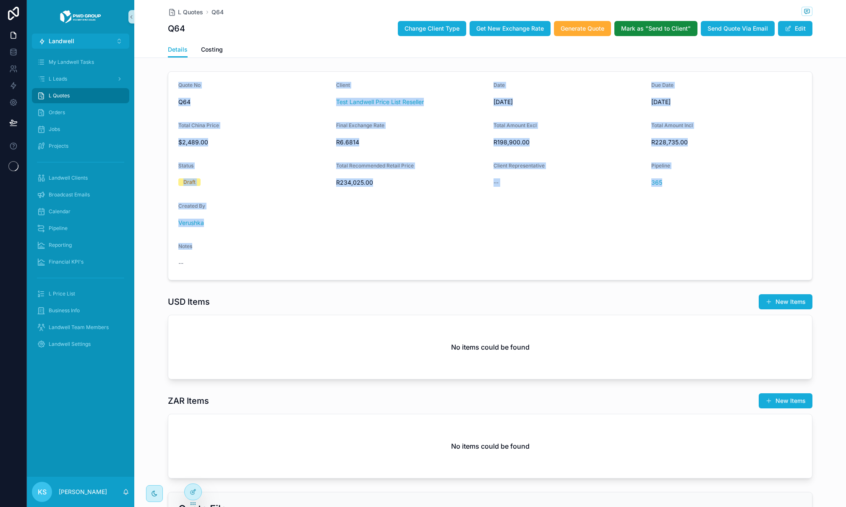
drag, startPoint x: 0, startPoint y: 0, endPoint x: 133, endPoint y: 83, distance: 156.2
click at [148, 88] on div "Quote No Q64 Client Test Landwell Price List Reseller Date [DATE] Due Date [DAT…" at bounding box center [489, 176] width 711 height 216
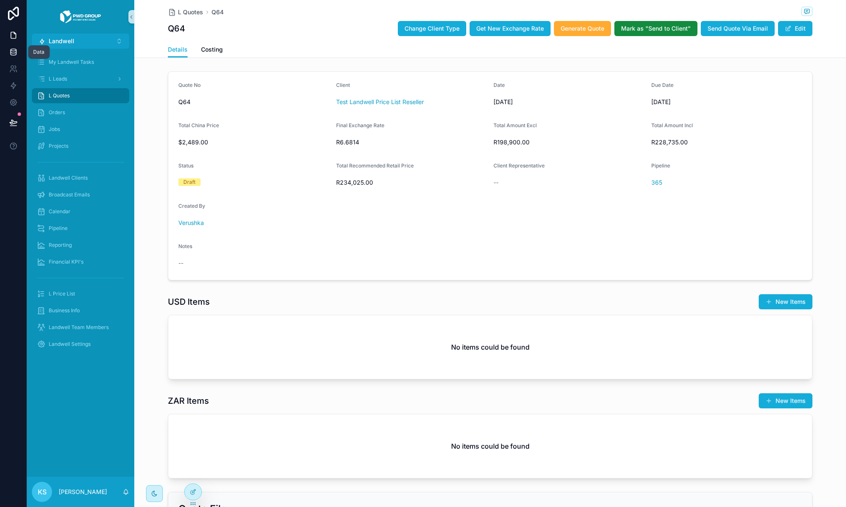
click at [11, 55] on icon at bounding box center [12, 53] width 5 height 3
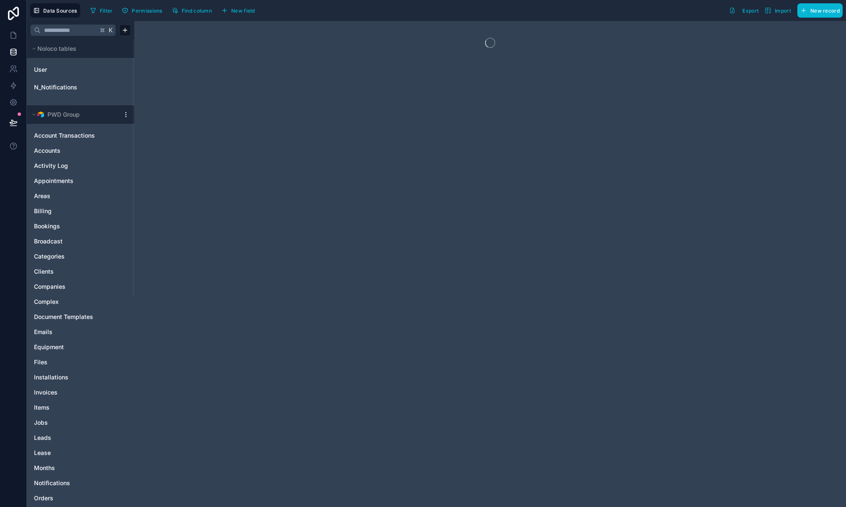
click at [123, 112] on icon at bounding box center [125, 114] width 7 height 7
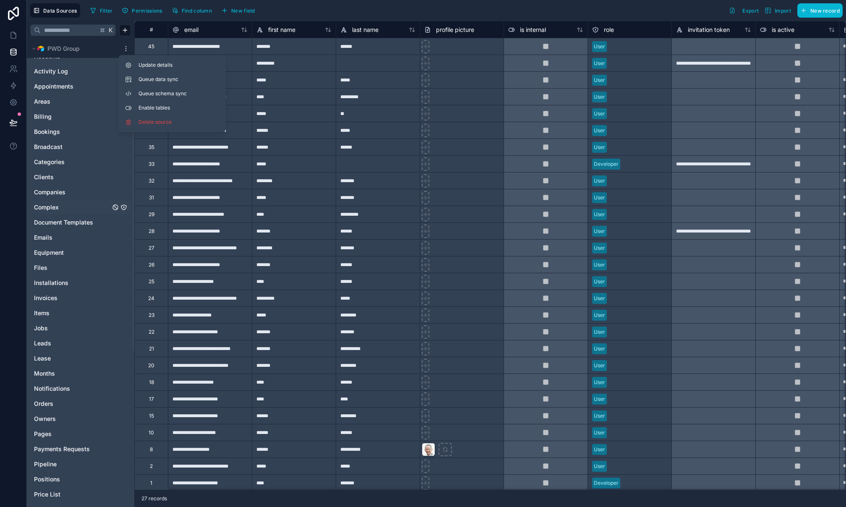
scroll to position [101, 0]
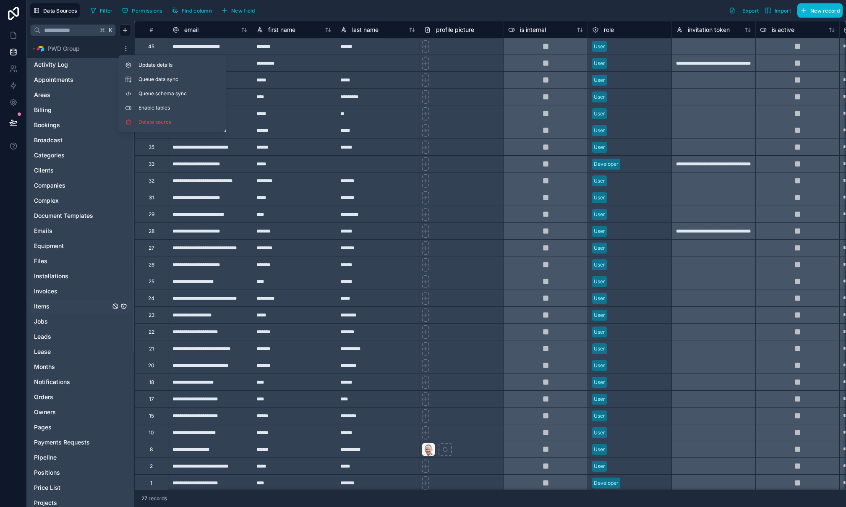
click at [104, 307] on link "Items" at bounding box center [72, 306] width 76 height 8
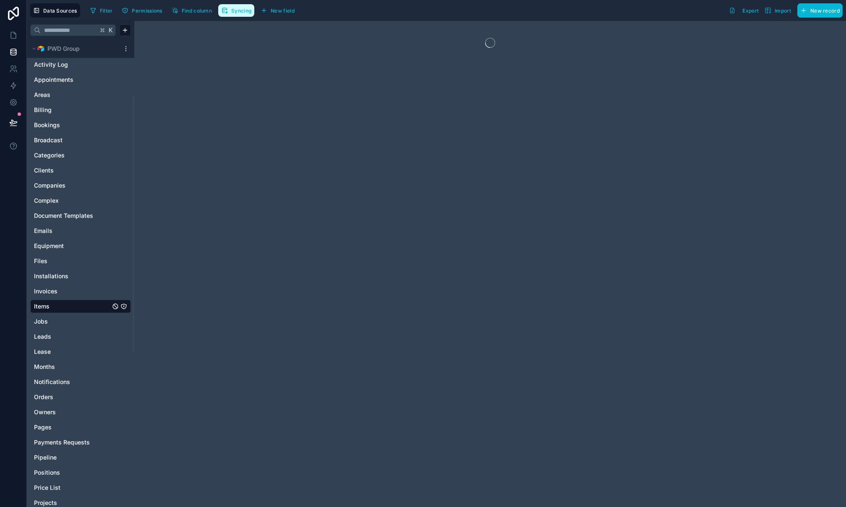
click at [242, 13] on button "Syncing" at bounding box center [236, 10] width 36 height 13
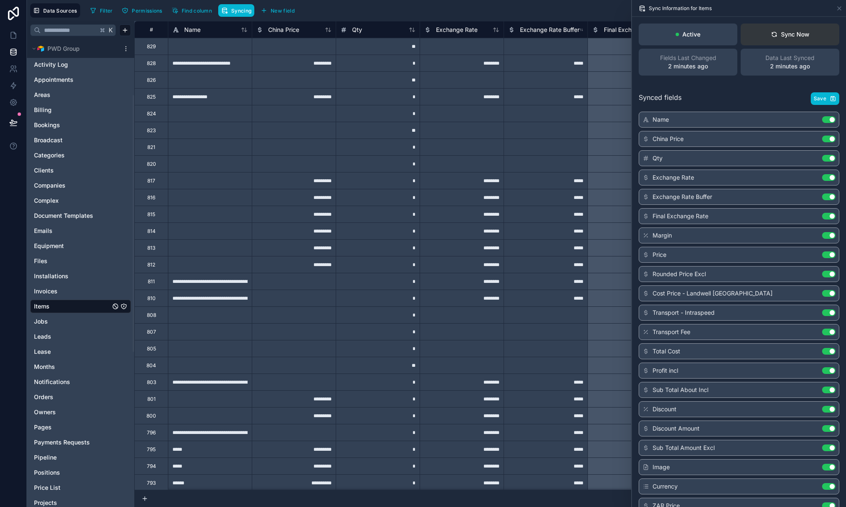
click at [797, 36] on div "Sync Now" at bounding box center [789, 34] width 39 height 8
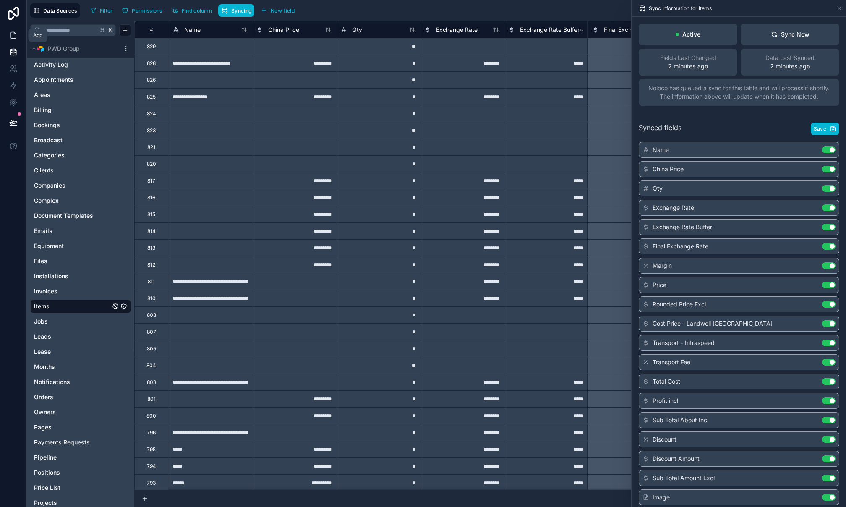
click at [16, 34] on icon at bounding box center [13, 35] width 5 height 6
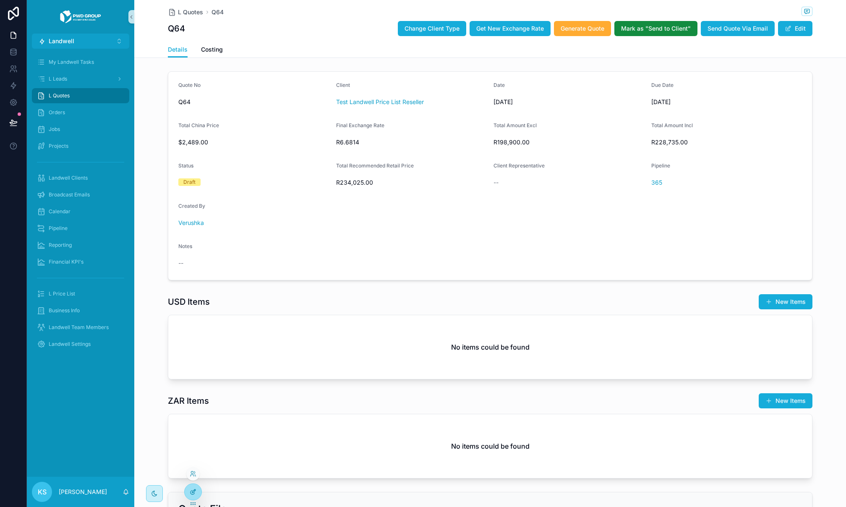
click at [198, 494] on div at bounding box center [193, 492] width 17 height 16
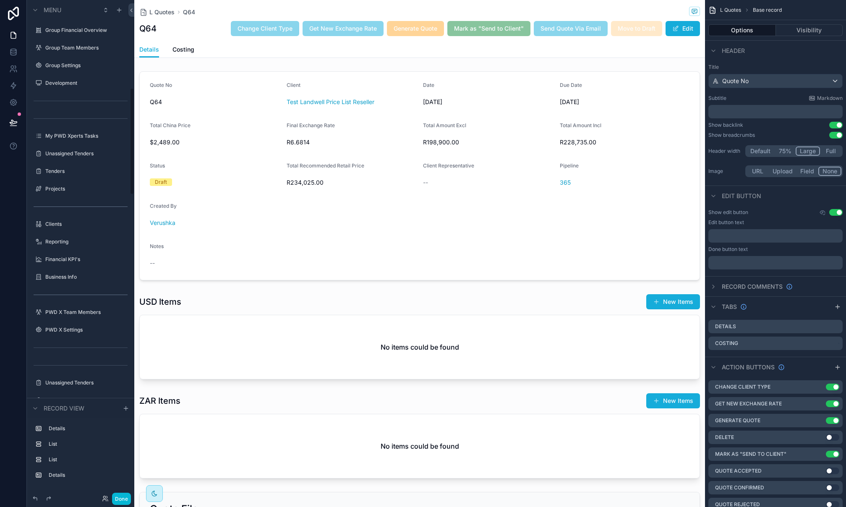
scroll to position [407, 0]
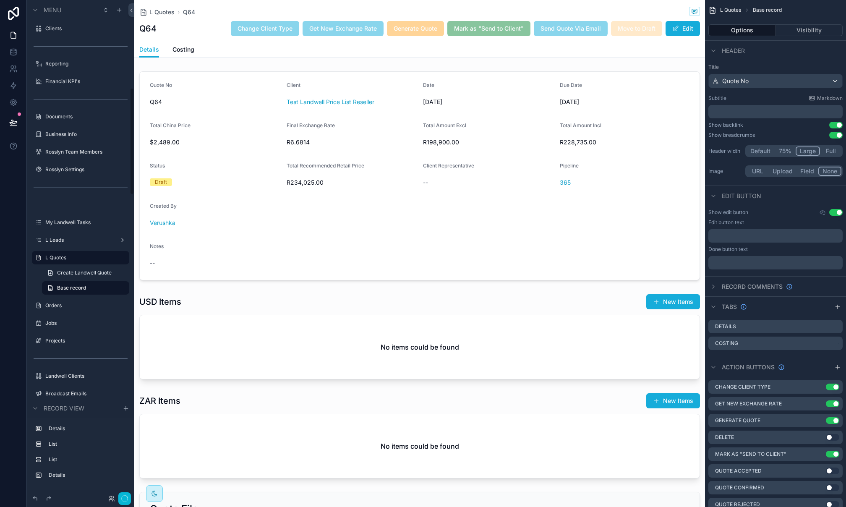
click at [390, 303] on div "scrollable content" at bounding box center [419, 336] width 570 height 92
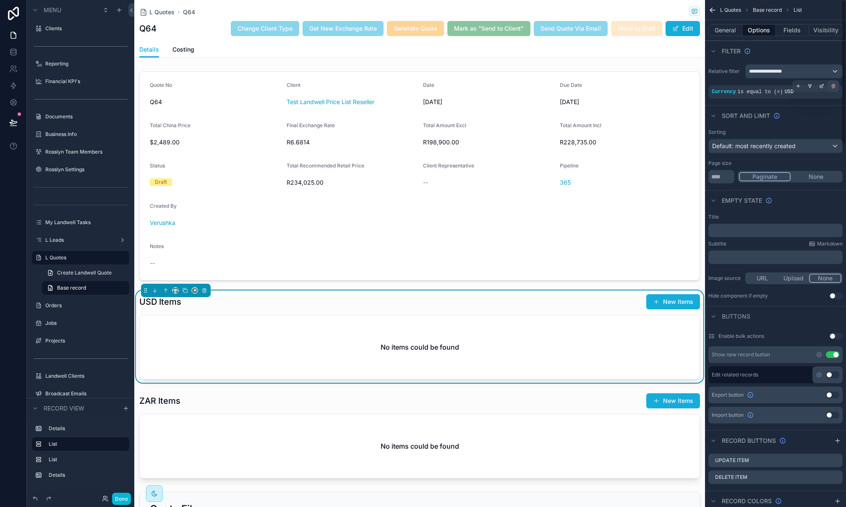
click at [830, 86] on icon "scrollable content" at bounding box center [832, 85] width 5 height 5
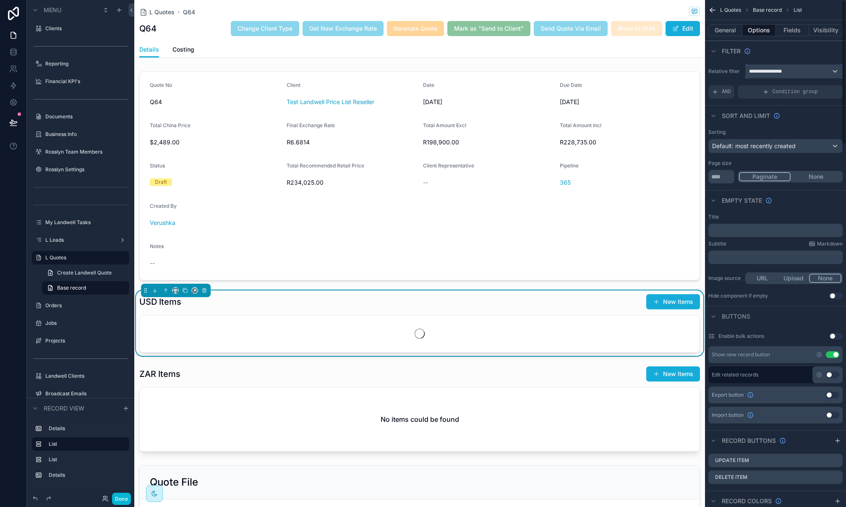
click at [820, 69] on div "**********" at bounding box center [793, 71] width 96 height 13
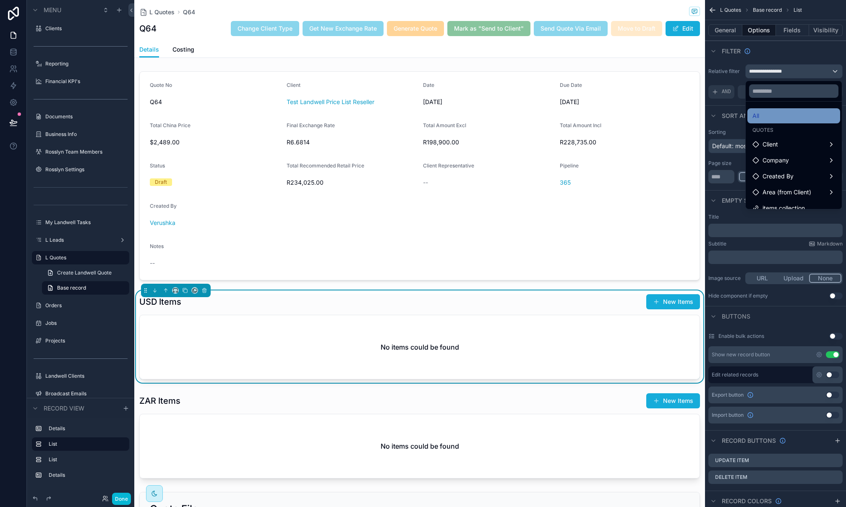
click at [770, 117] on div "All" at bounding box center [793, 116] width 83 height 10
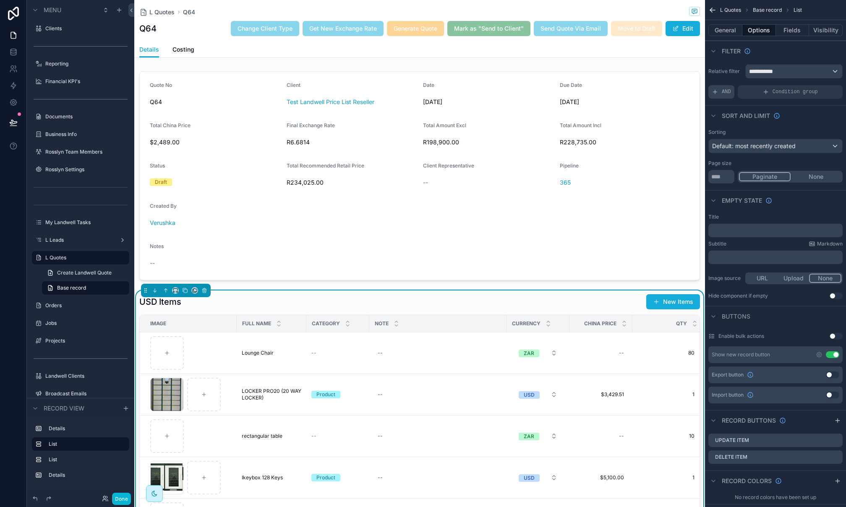
click at [720, 92] on div "AND" at bounding box center [721, 91] width 26 height 13
click at [817, 88] on div "scrollable content" at bounding box center [821, 86] width 12 height 12
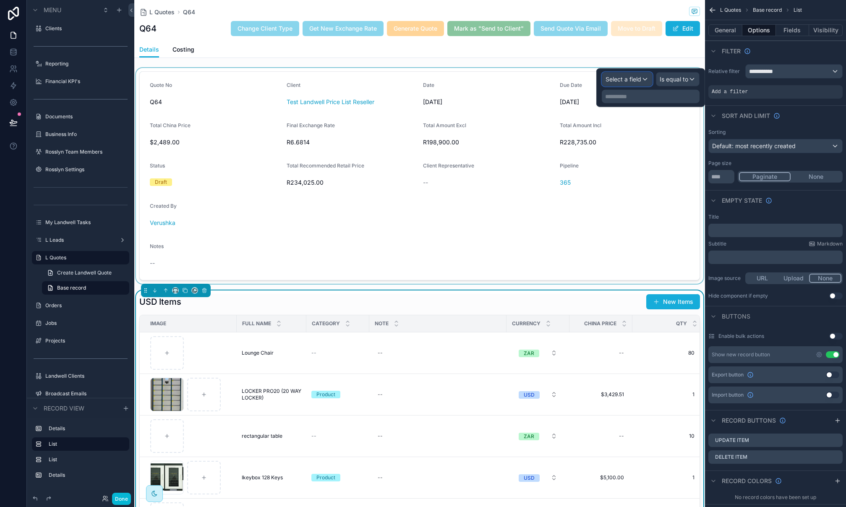
click at [627, 79] on span "Select a field" at bounding box center [623, 78] width 36 height 7
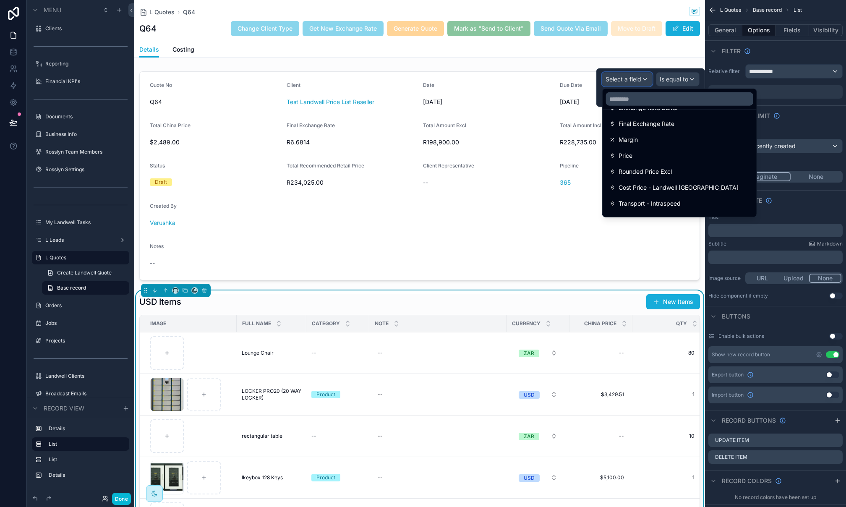
scroll to position [150, 0]
click at [645, 98] on input "text" at bounding box center [679, 98] width 147 height 13
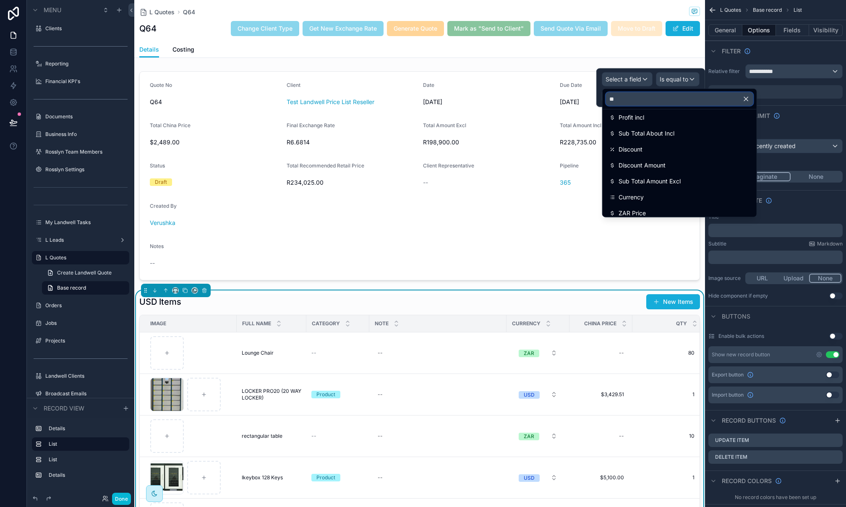
scroll to position [0, 0]
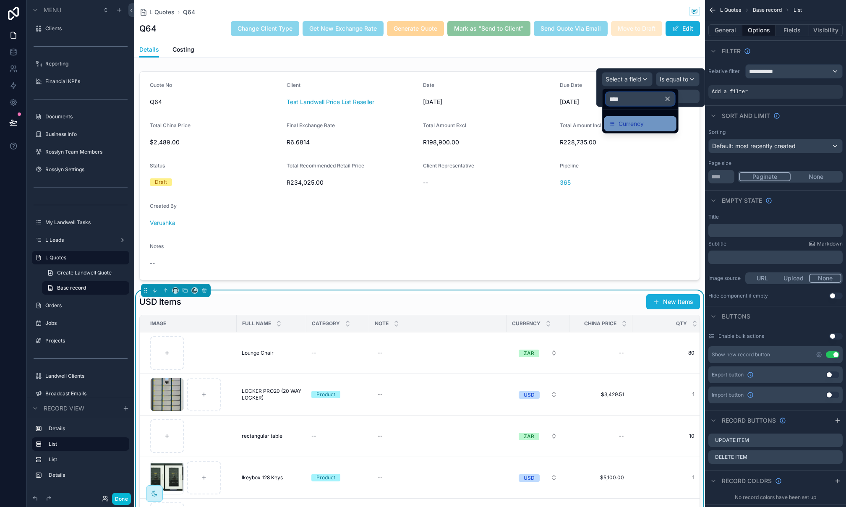
type input "****"
click at [643, 129] on div "Currency" at bounding box center [640, 123] width 72 height 15
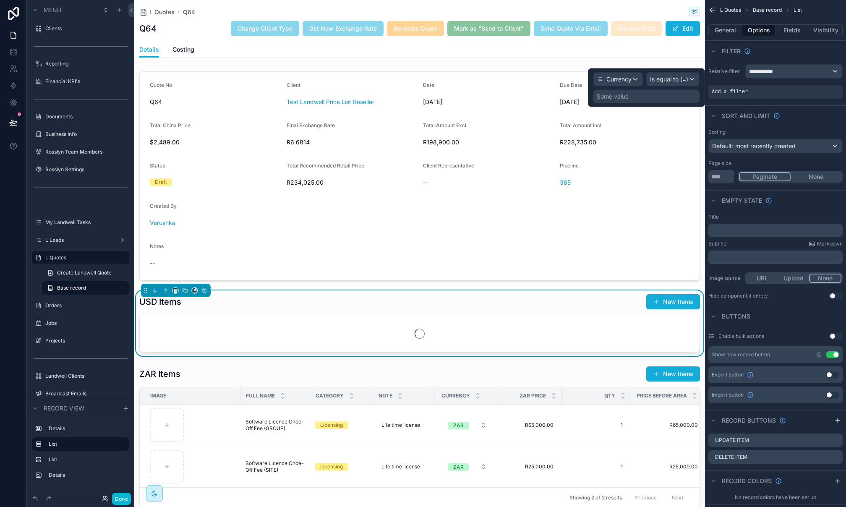
click at [665, 94] on div "Some value" at bounding box center [646, 96] width 106 height 13
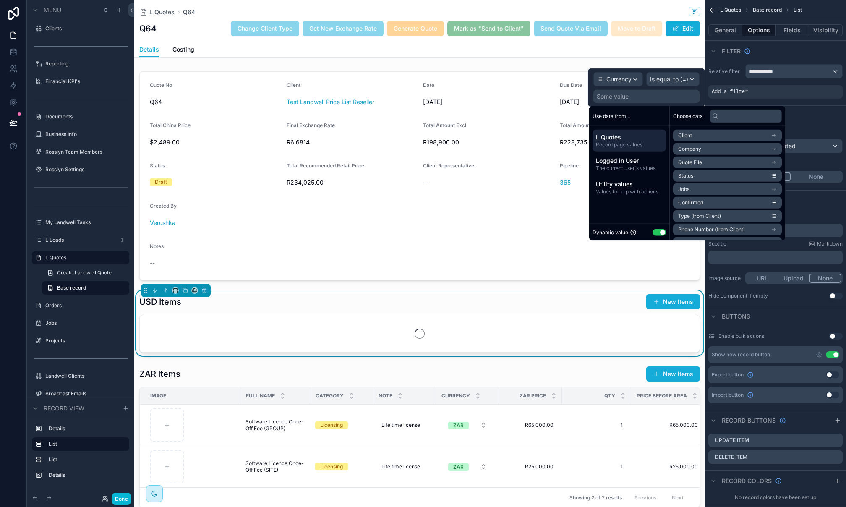
click at [655, 233] on button "Use setting" at bounding box center [658, 232] width 13 height 7
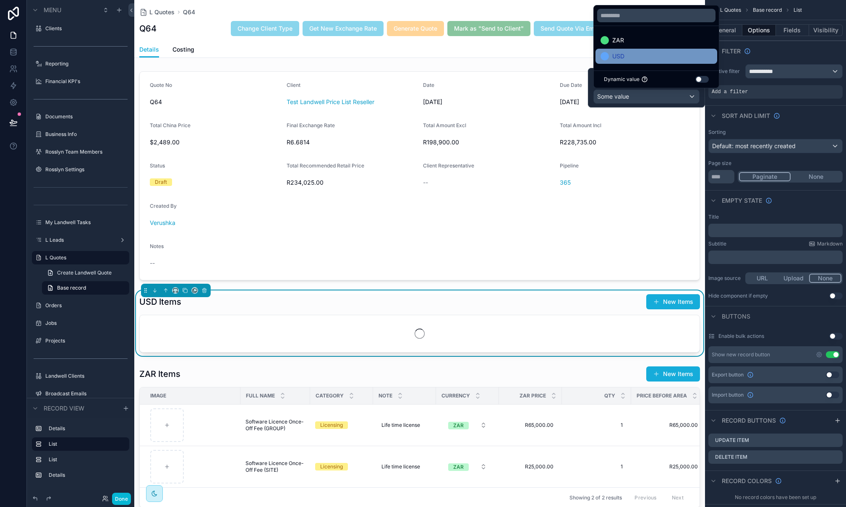
click at [658, 58] on div "USD" at bounding box center [656, 56] width 112 height 10
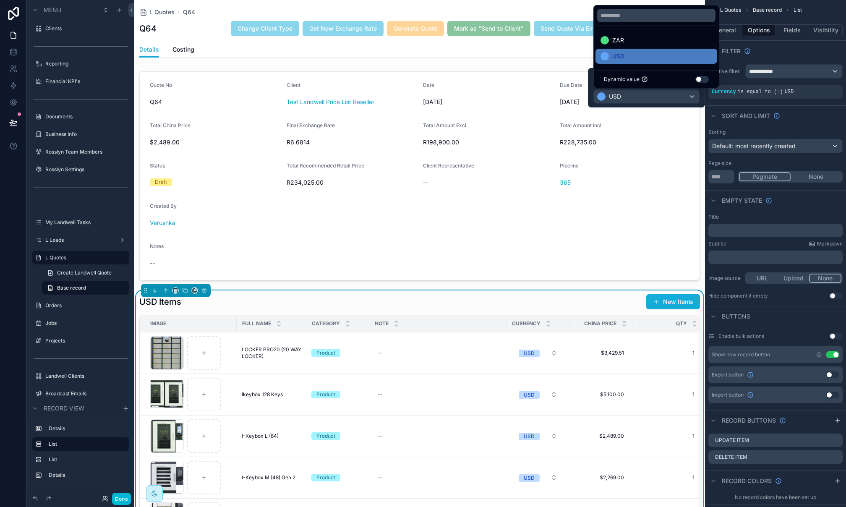
click at [757, 105] on div "Sort And Limit" at bounding box center [775, 115] width 141 height 20
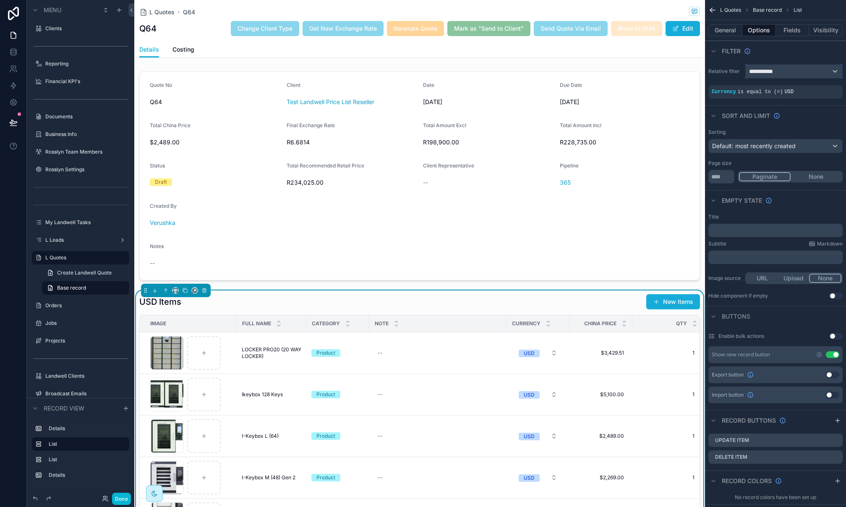
click at [778, 74] on span "**********" at bounding box center [764, 71] width 31 height 8
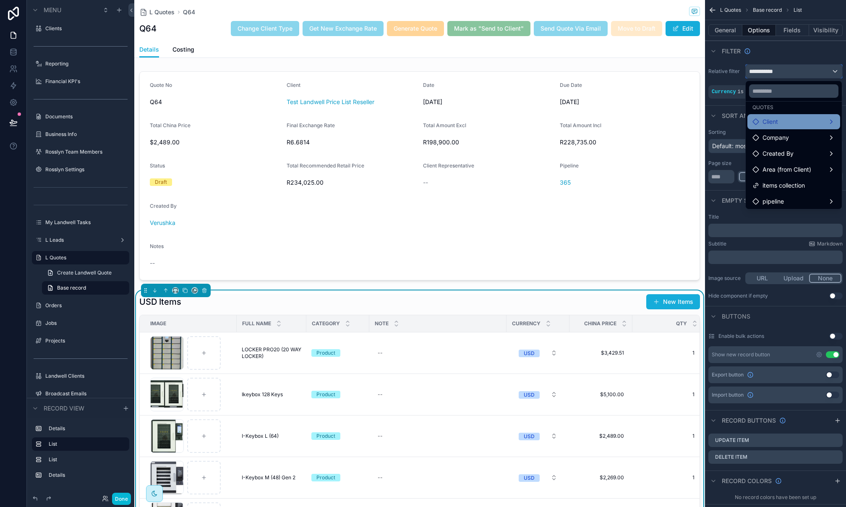
scroll to position [24, 0]
click at [783, 54] on div "scrollable content" at bounding box center [423, 253] width 846 height 507
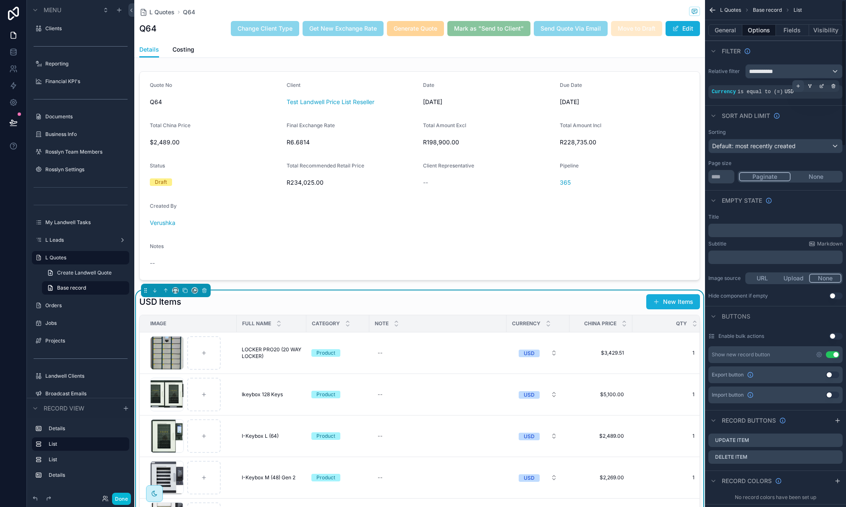
click at [798, 86] on icon "scrollable content" at bounding box center [798, 86] width 0 height 3
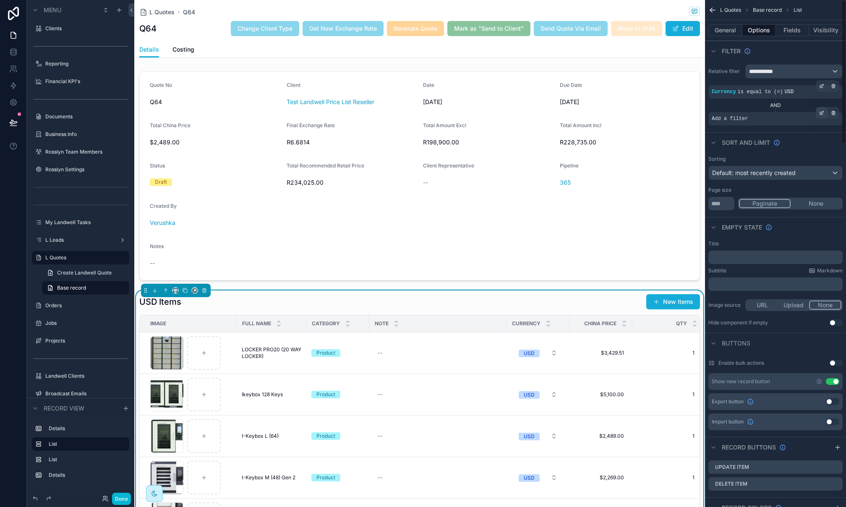
click at [817, 113] on div "scrollable content" at bounding box center [821, 113] width 12 height 12
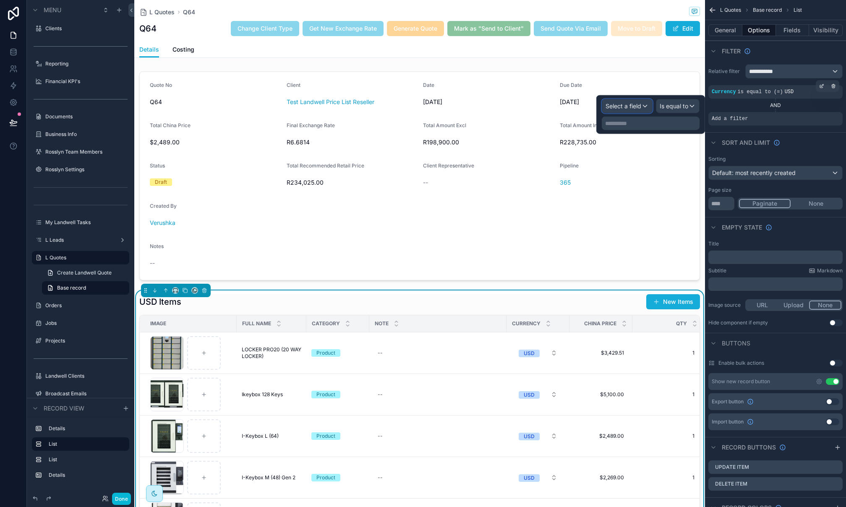
click at [622, 99] on div "Select a field" at bounding box center [627, 105] width 50 height 13
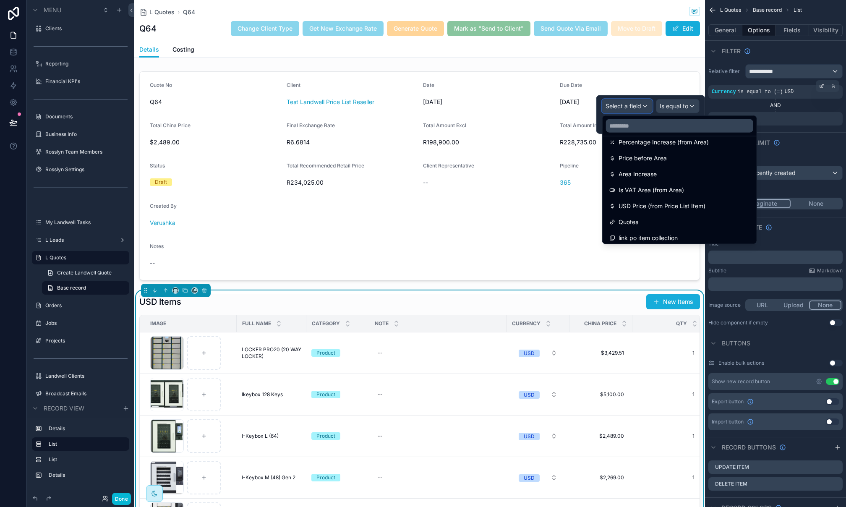
scroll to position [825, 0]
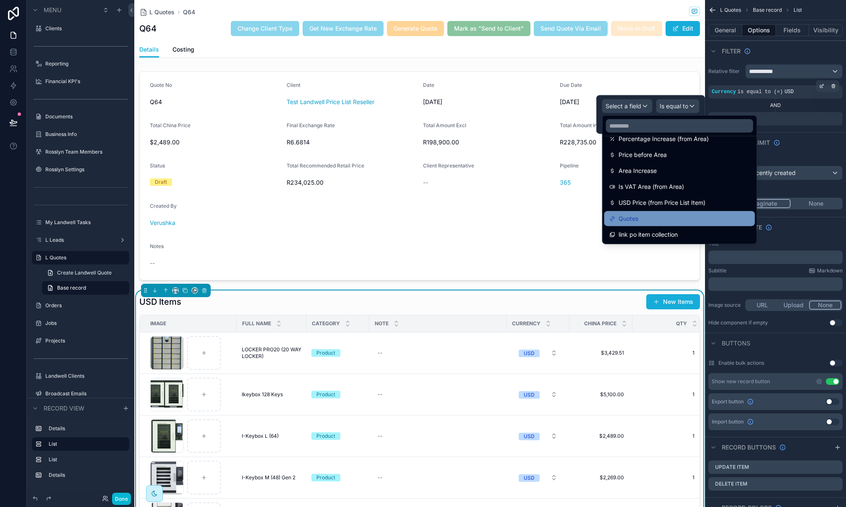
click at [623, 218] on span "Quotes" at bounding box center [628, 218] width 20 height 10
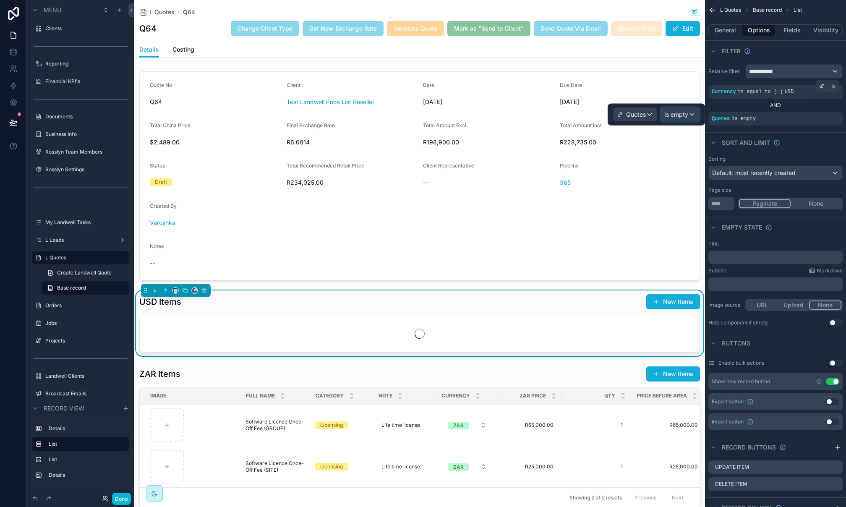
click at [679, 118] on span "Is empty" at bounding box center [676, 114] width 24 height 8
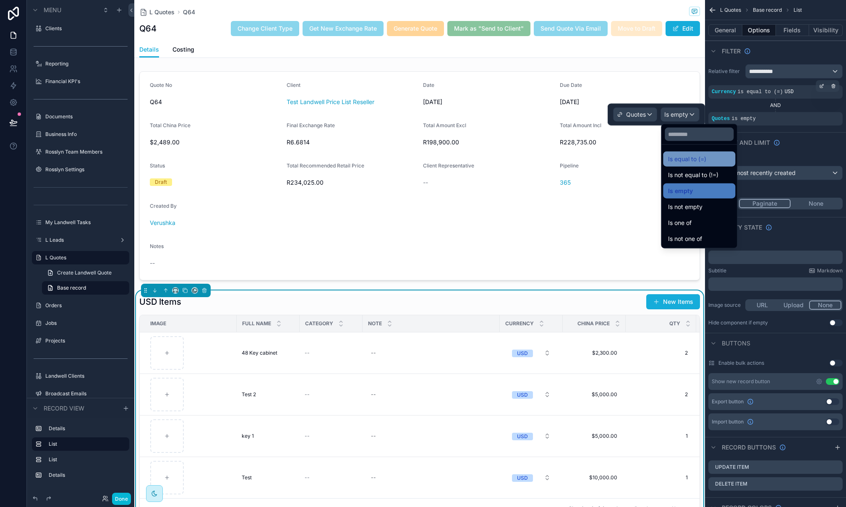
click at [674, 159] on span "Is equal to (=)" at bounding box center [687, 159] width 38 height 10
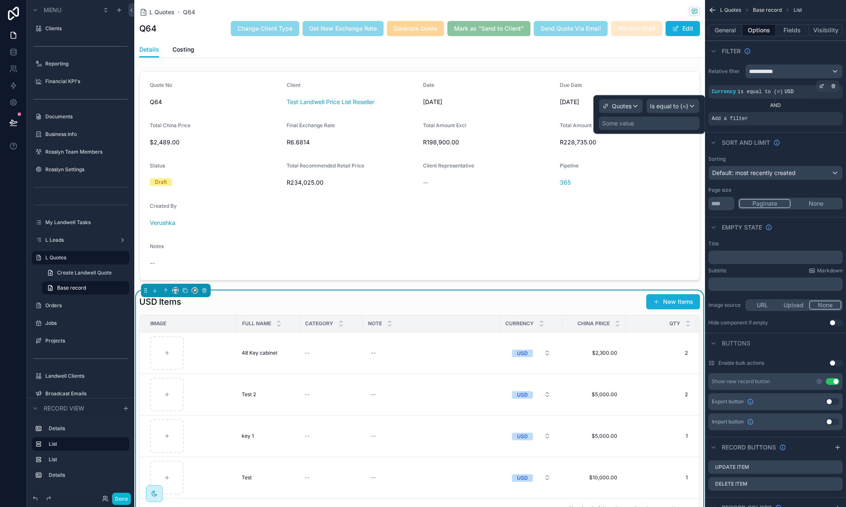
click at [643, 123] on div "Some value" at bounding box center [649, 123] width 101 height 13
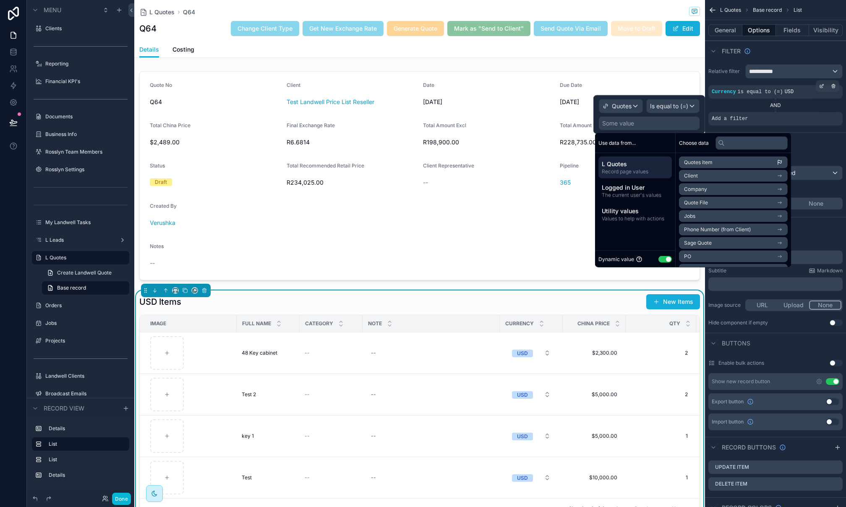
click at [712, 163] on span "Quotes item" at bounding box center [698, 162] width 29 height 7
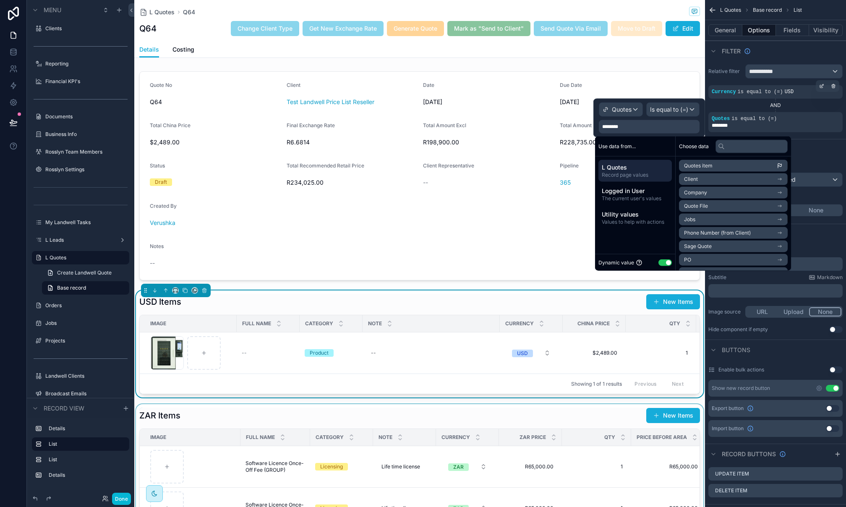
click at [495, 414] on div "scrollable content" at bounding box center [419, 478] width 570 height 148
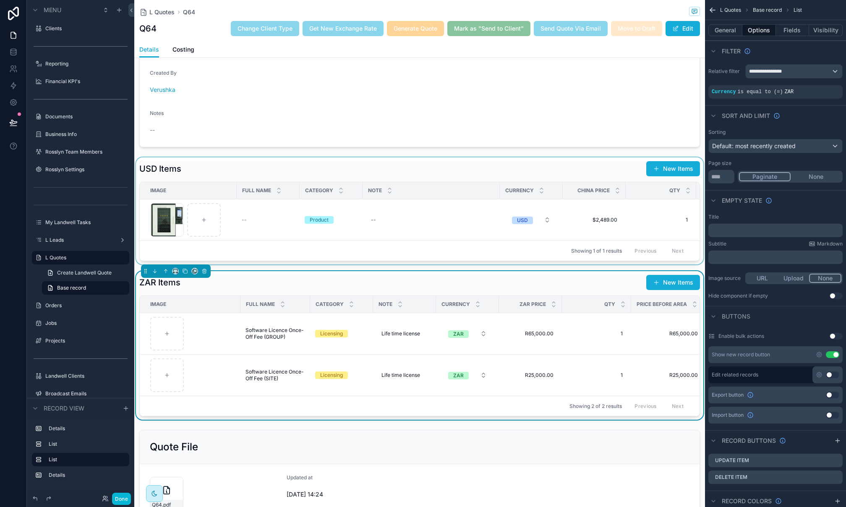
scroll to position [134, 0]
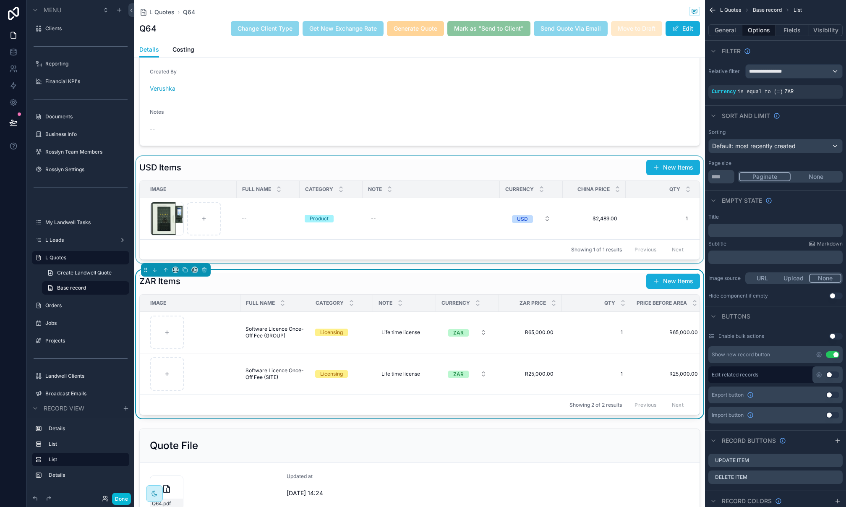
click at [588, 181] on div "China Price" at bounding box center [594, 189] width 62 height 16
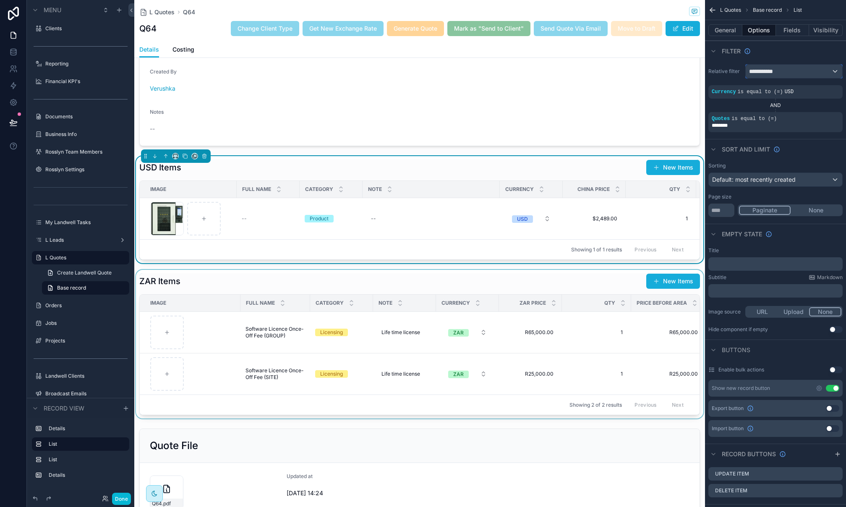
click at [802, 67] on div "**********" at bounding box center [793, 71] width 96 height 13
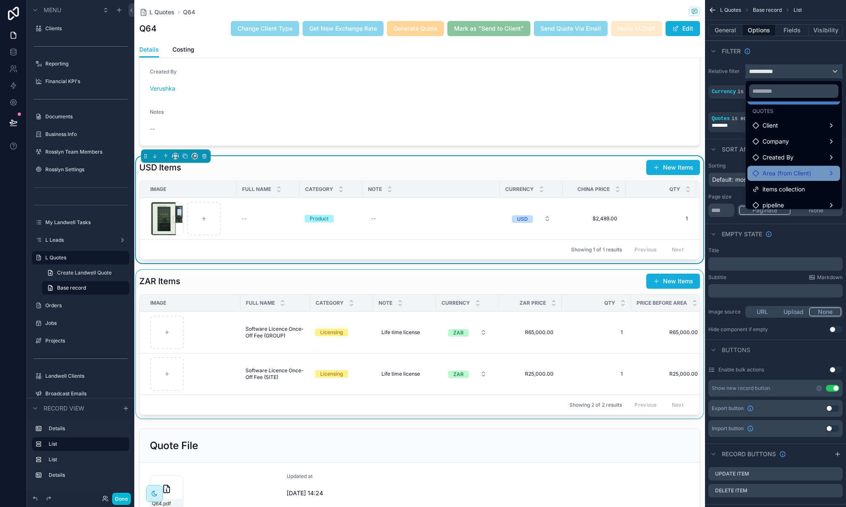
scroll to position [24, 0]
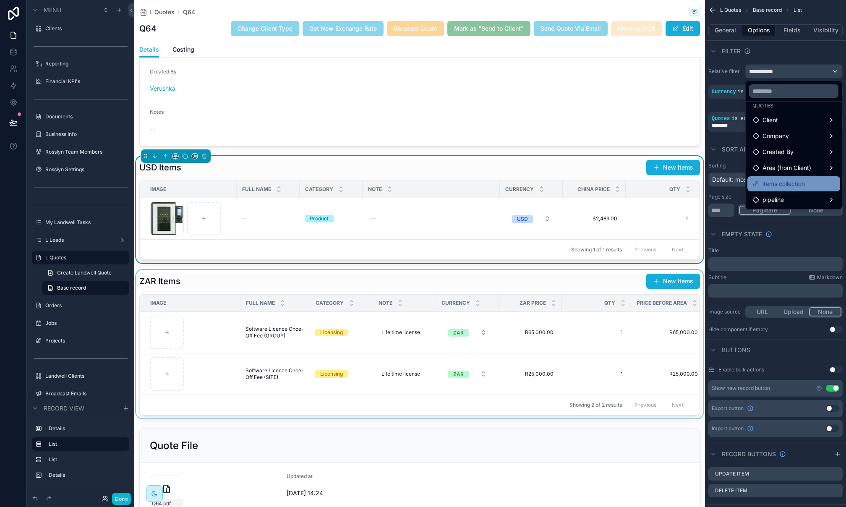
click at [784, 187] on span "items collection" at bounding box center [783, 184] width 42 height 10
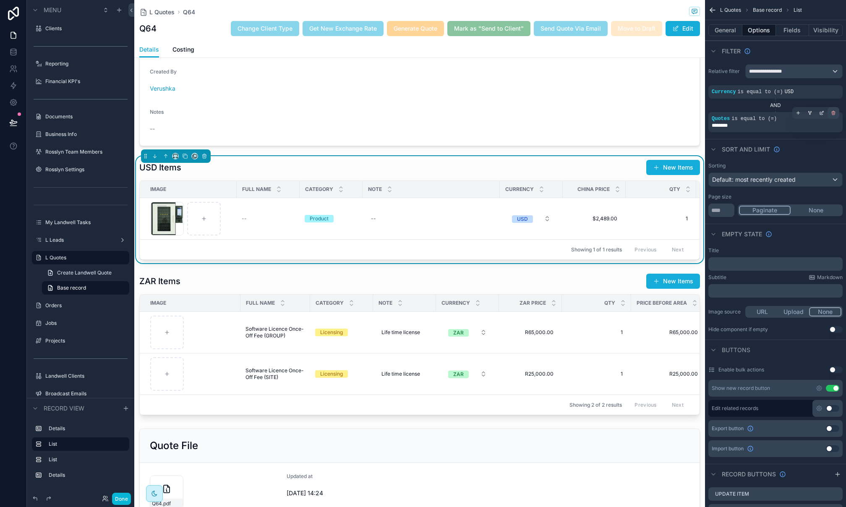
click at [833, 113] on icon "scrollable content" at bounding box center [832, 112] width 5 height 5
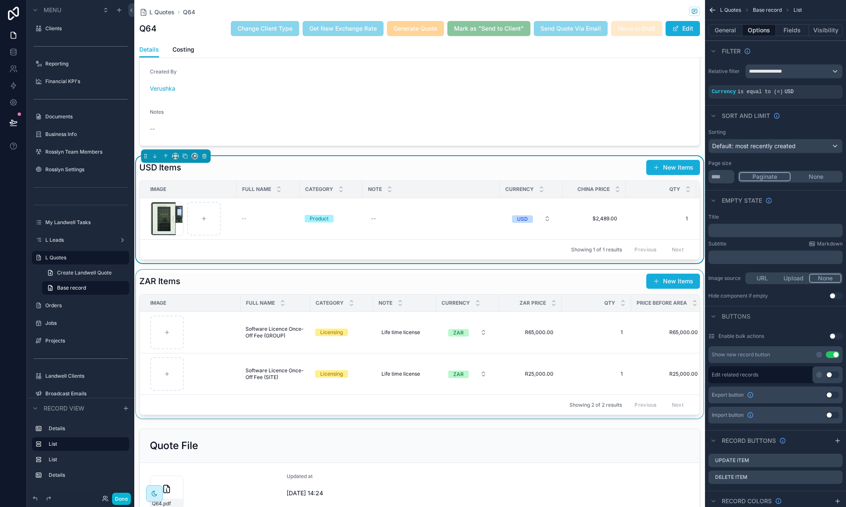
click at [664, 285] on div "scrollable content" at bounding box center [419, 344] width 570 height 148
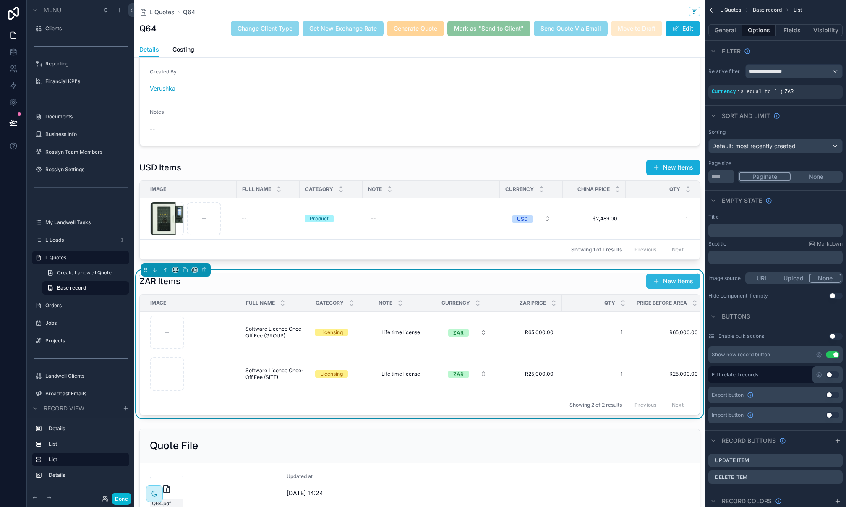
click at [664, 281] on button "New Items" at bounding box center [673, 280] width 54 height 15
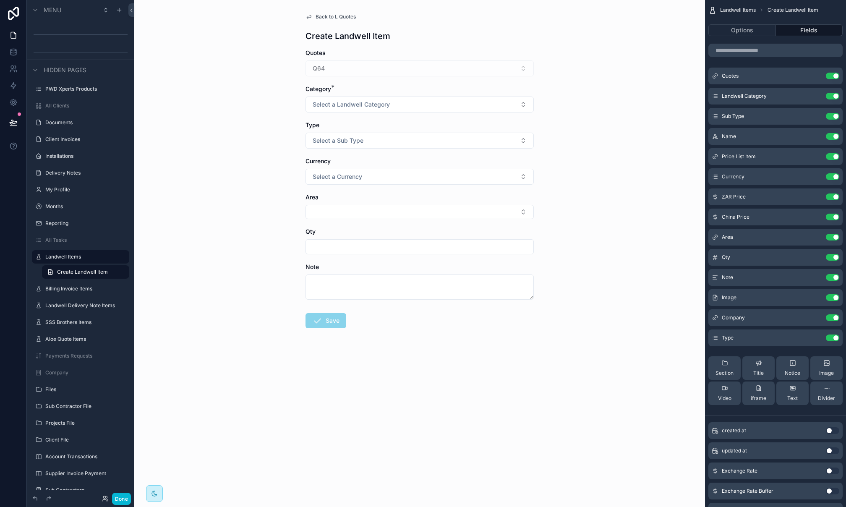
click at [334, 16] on span "Back to L Quotes" at bounding box center [335, 16] width 40 height 7
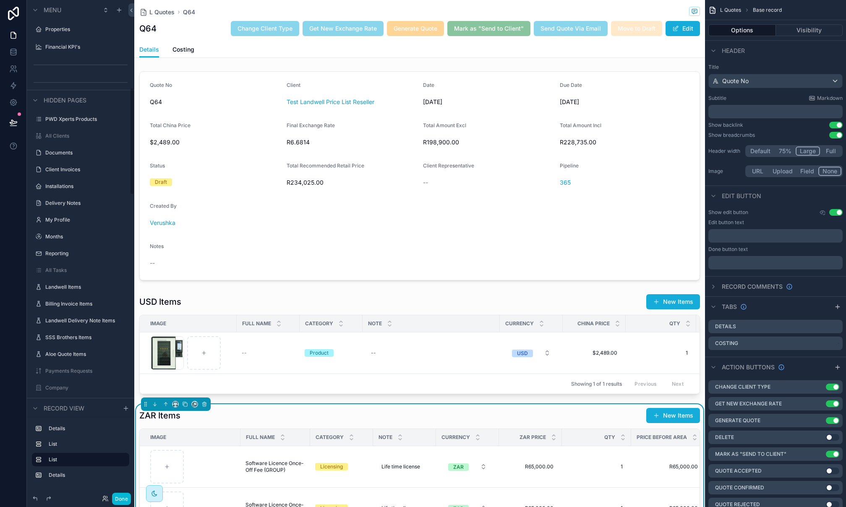
scroll to position [407, 0]
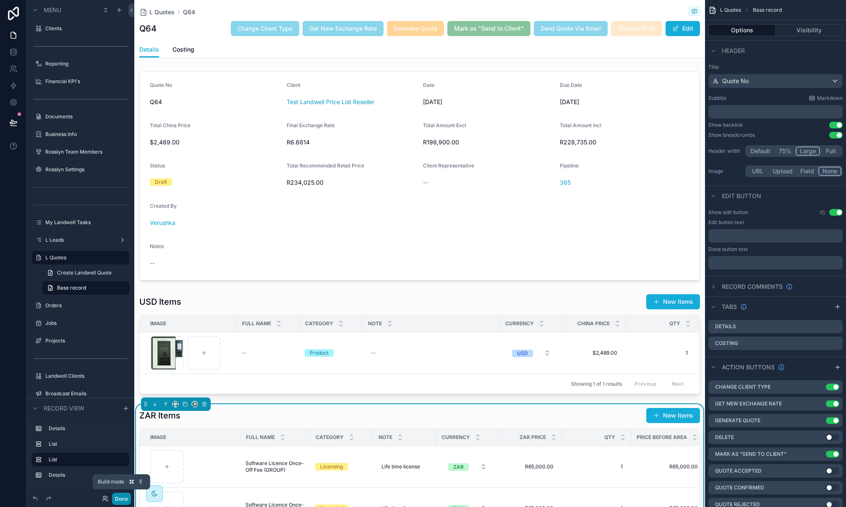
click at [120, 499] on button "Done" at bounding box center [121, 498] width 19 height 12
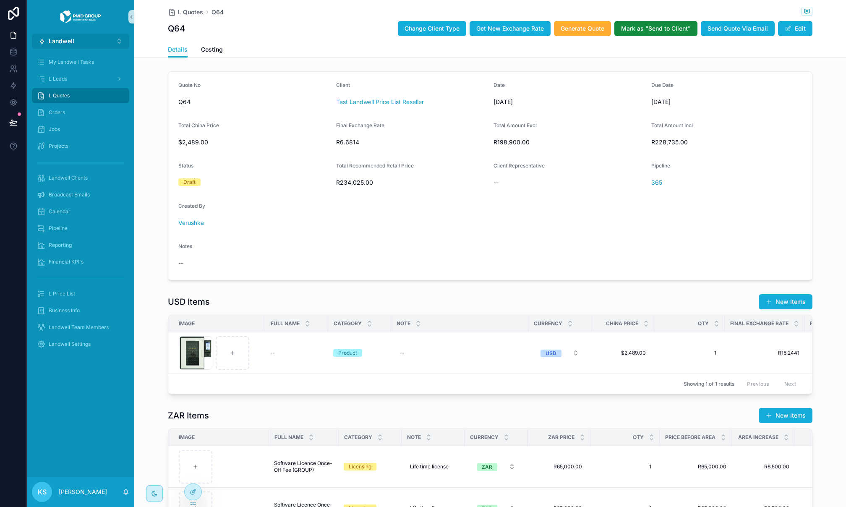
click at [86, 43] on button "Landwell ⌥ 4" at bounding box center [80, 41] width 97 height 15
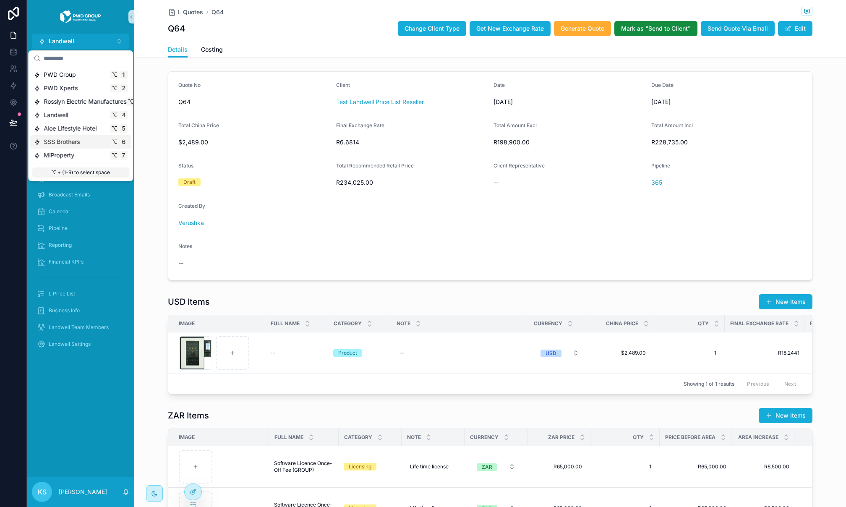
click at [62, 141] on span "SSS Brothers" at bounding box center [62, 142] width 36 height 8
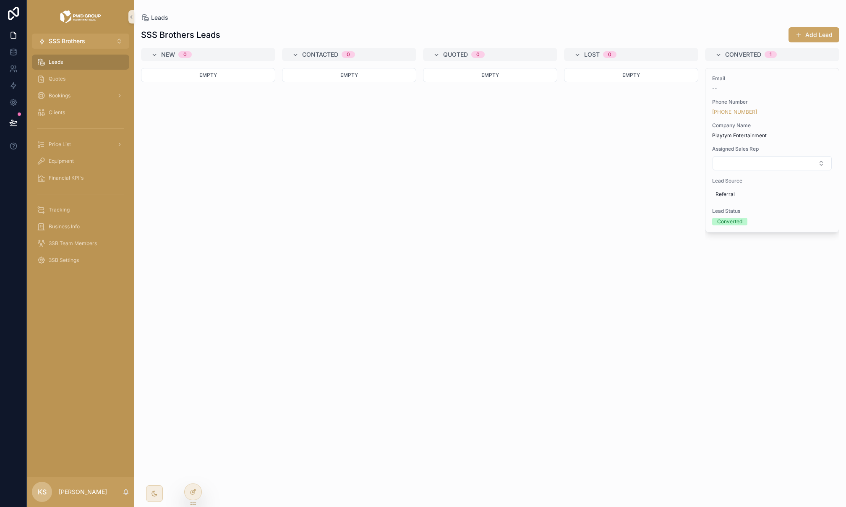
click at [89, 67] on div "Leads" at bounding box center [80, 61] width 87 height 13
click at [81, 80] on div "Quotes" at bounding box center [80, 78] width 87 height 13
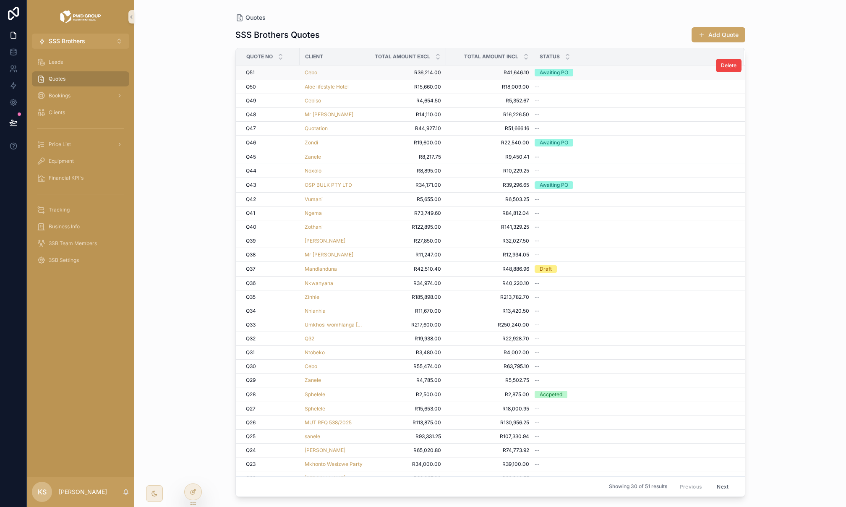
click at [278, 76] on td "Q51 Q51" at bounding box center [268, 72] width 64 height 15
click at [275, 73] on div "Q51 Q51" at bounding box center [270, 72] width 49 height 7
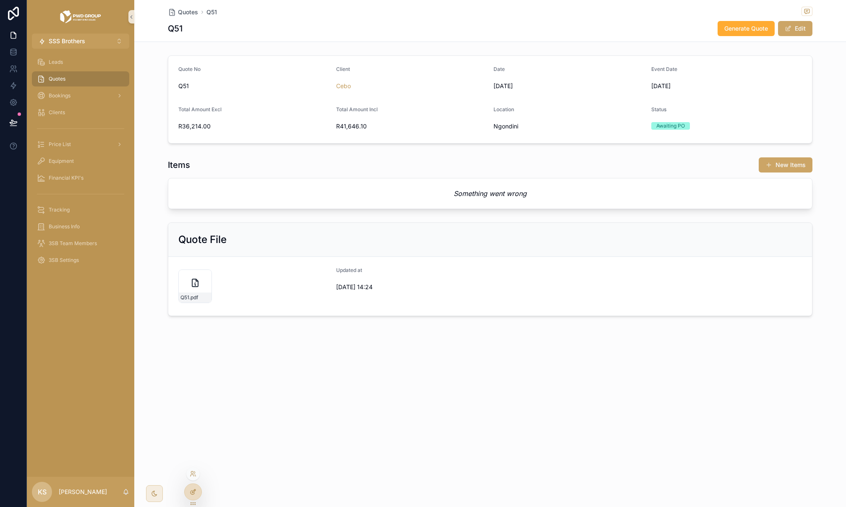
click at [190, 490] on icon at bounding box center [193, 491] width 7 height 7
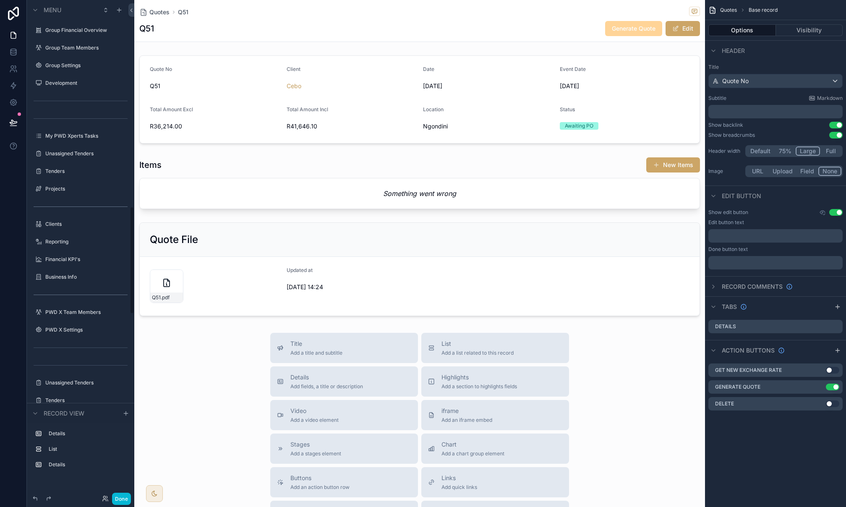
scroll to position [953, 0]
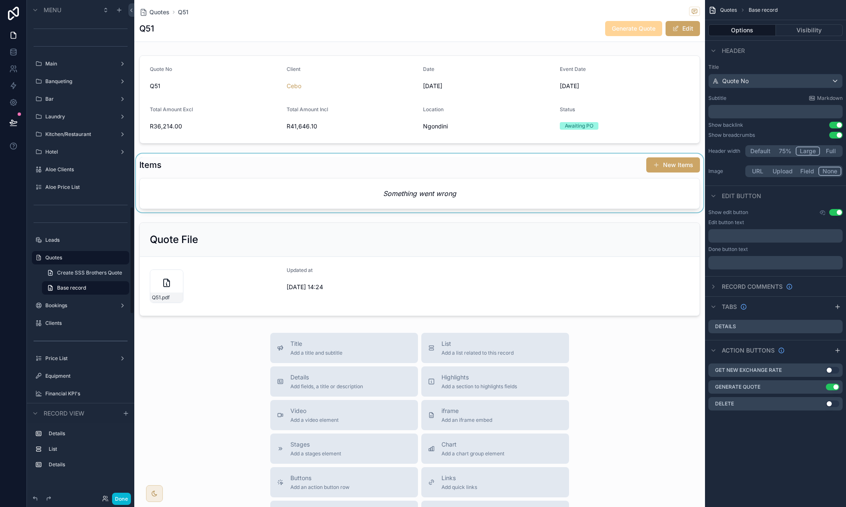
click at [392, 168] on div "scrollable content" at bounding box center [419, 183] width 570 height 59
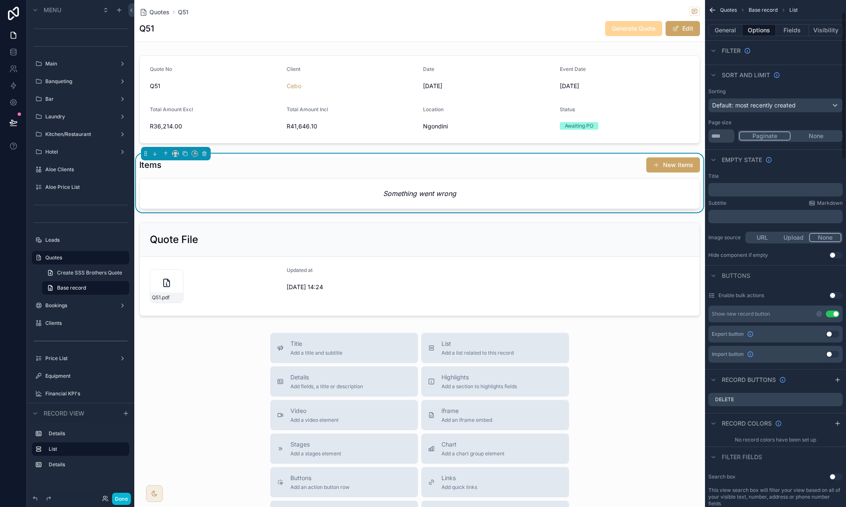
scroll to position [0, 0]
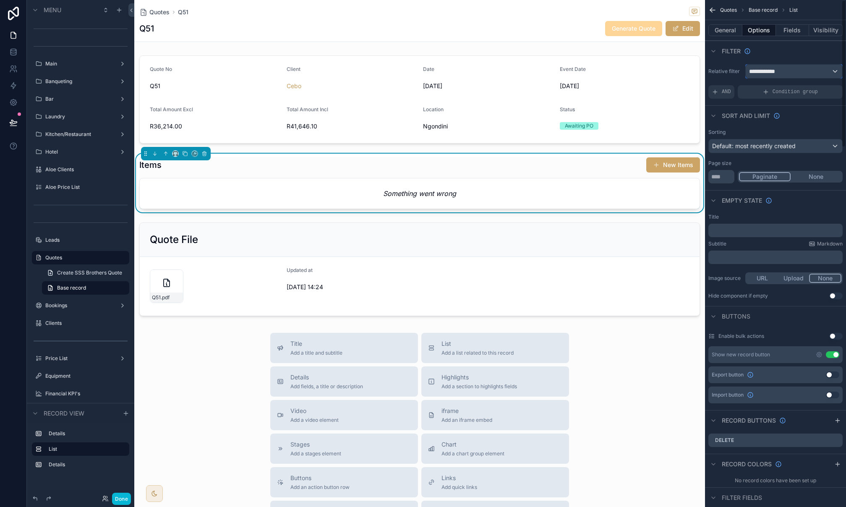
click at [789, 73] on div "**********" at bounding box center [793, 71] width 96 height 13
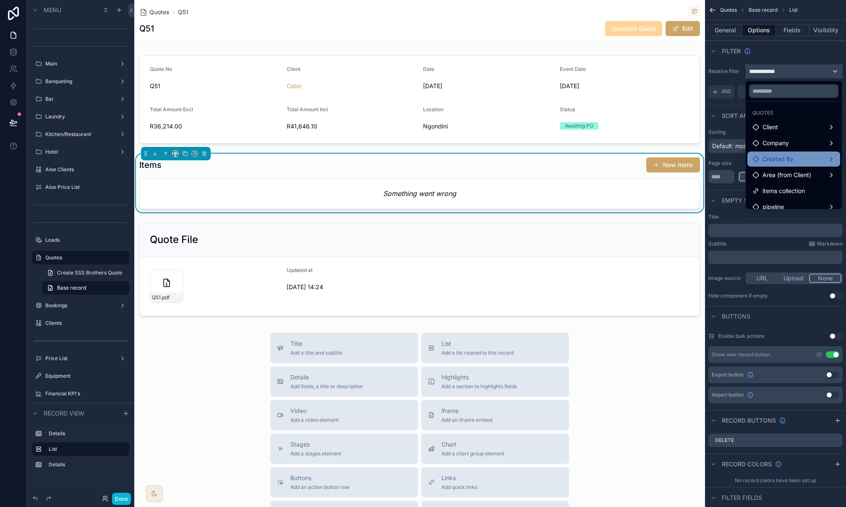
scroll to position [24, 0]
click at [779, 180] on span "items collection" at bounding box center [783, 184] width 42 height 10
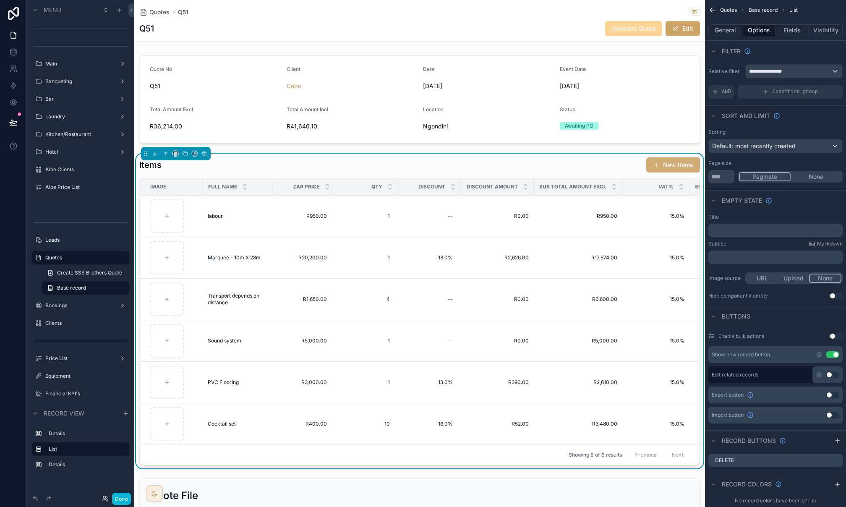
click at [663, 170] on button "New Items" at bounding box center [673, 164] width 54 height 15
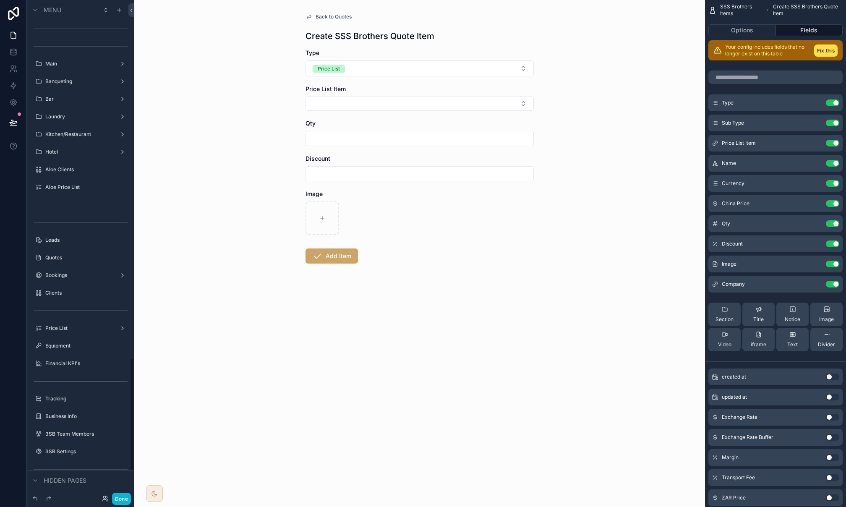
scroll to position [1579, 0]
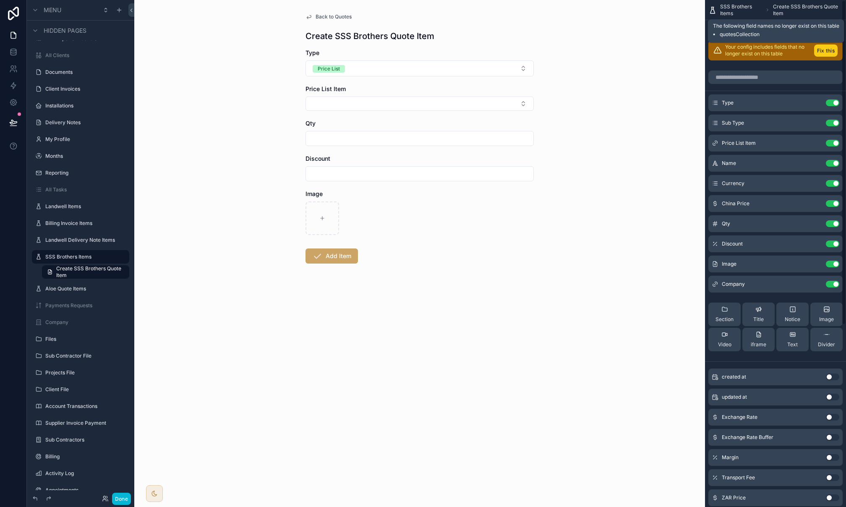
click at [821, 46] on button "Fix this" at bounding box center [825, 50] width 23 height 12
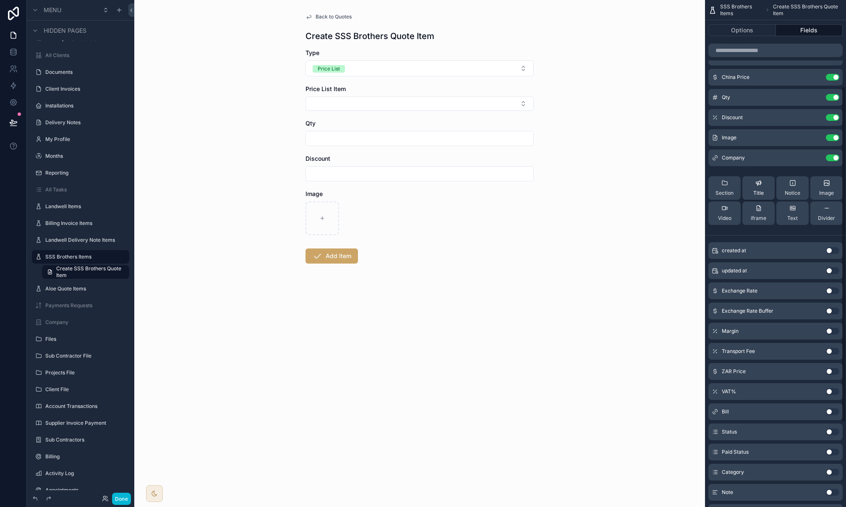
scroll to position [257, 0]
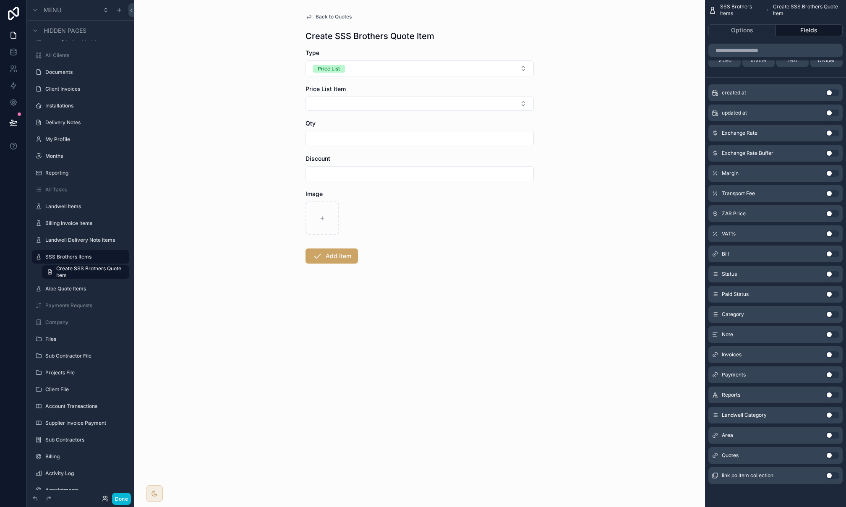
click at [829, 456] on button "Use setting" at bounding box center [831, 455] width 13 height 7
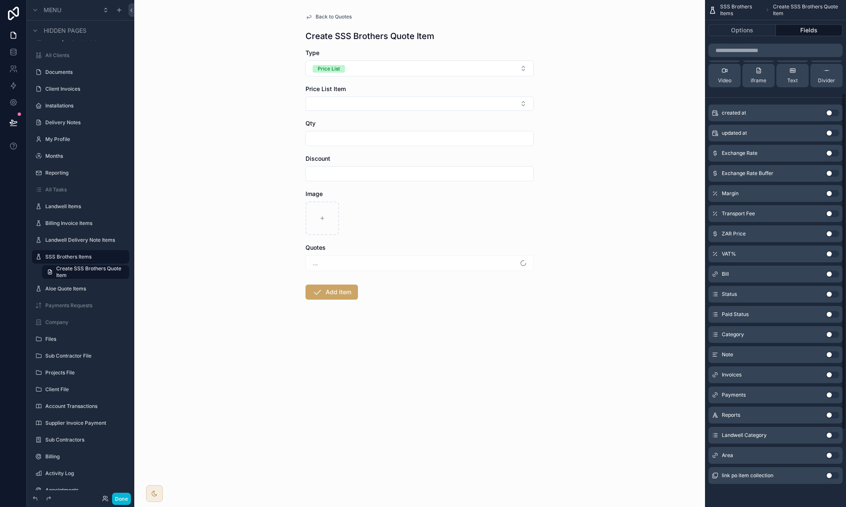
scroll to position [0, 0]
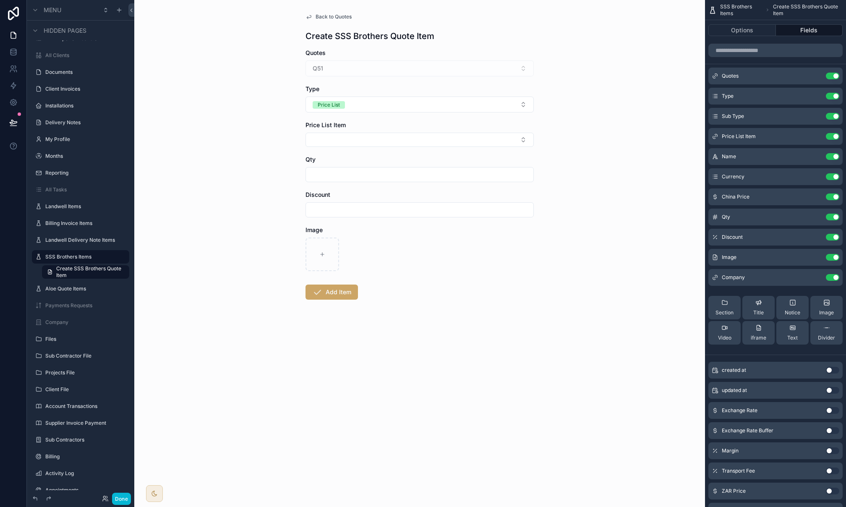
click at [341, 16] on span "Back to Quotes" at bounding box center [333, 16] width 36 height 7
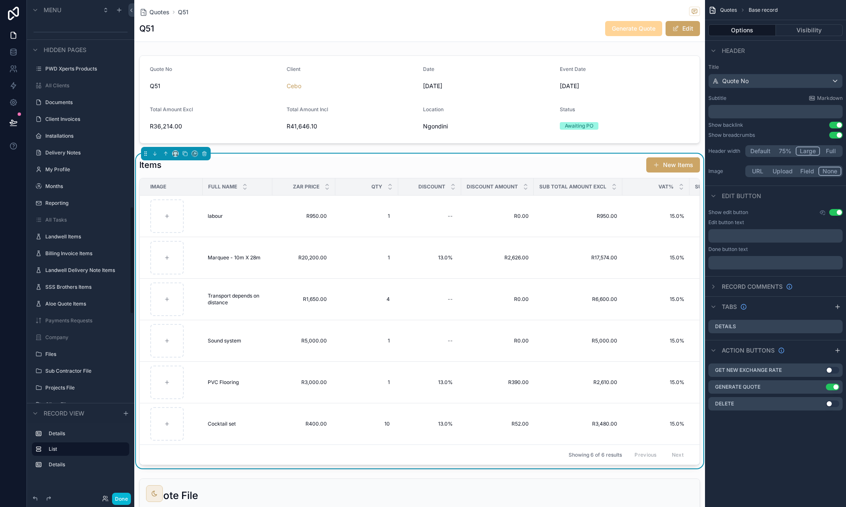
scroll to position [953, 0]
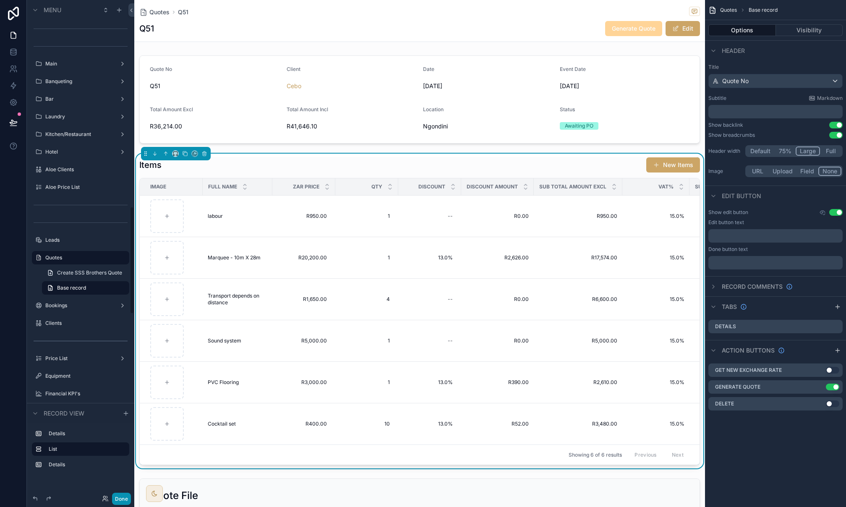
click at [122, 499] on button "Done" at bounding box center [121, 498] width 19 height 12
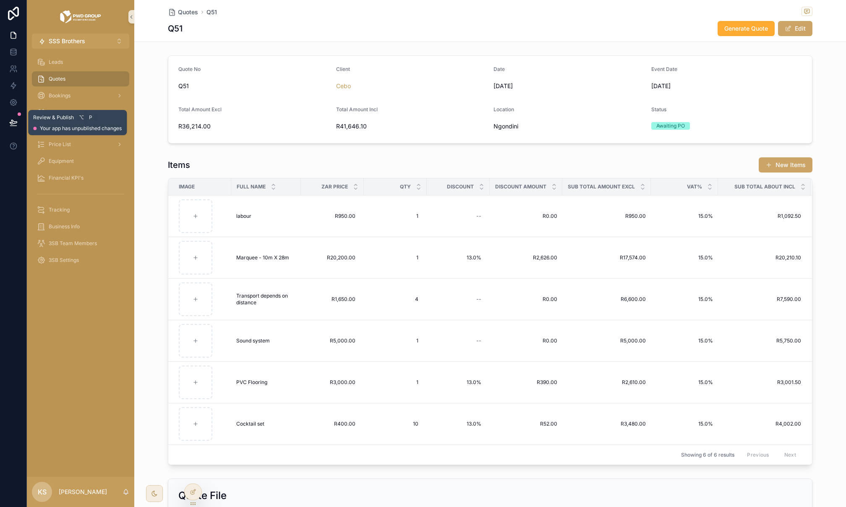
click at [13, 127] on button at bounding box center [13, 122] width 18 height 23
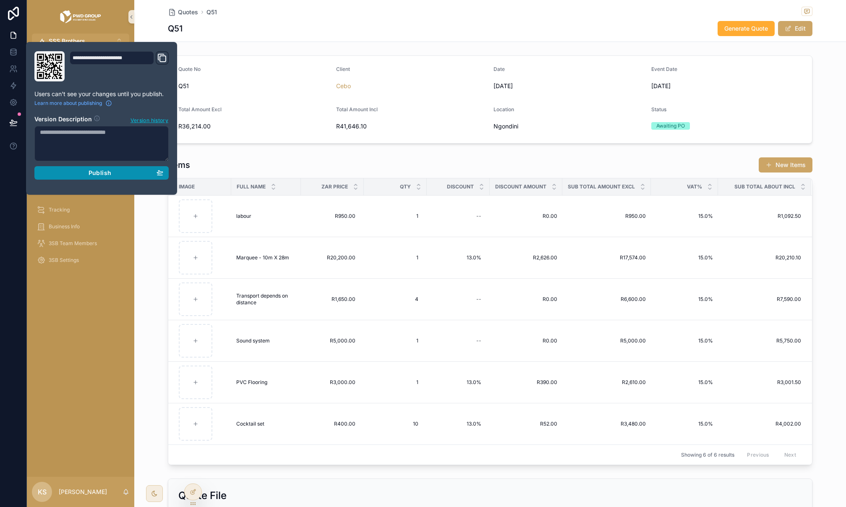
click at [70, 175] on div "Publish" at bounding box center [101, 173] width 123 height 8
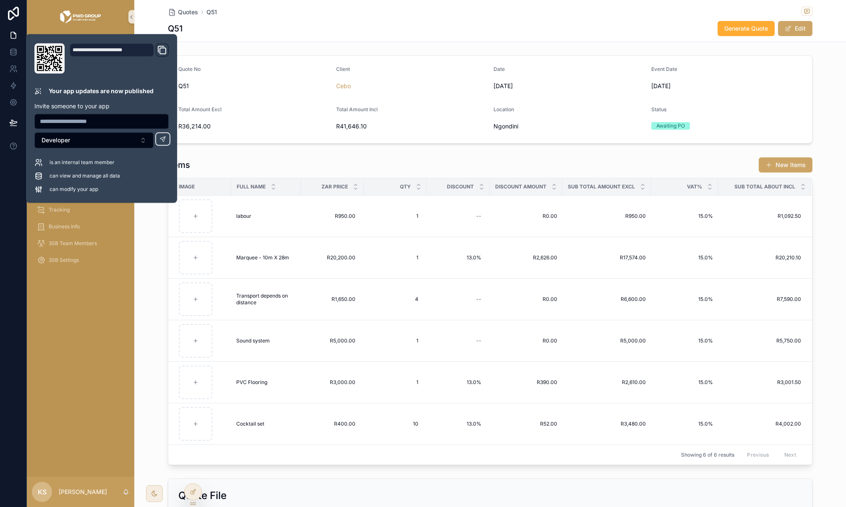
click at [73, 391] on div "Leads Quotes Bookings Clients Price List Equipment Financial KPI's Tracking Bus…" at bounding box center [80, 263] width 107 height 428
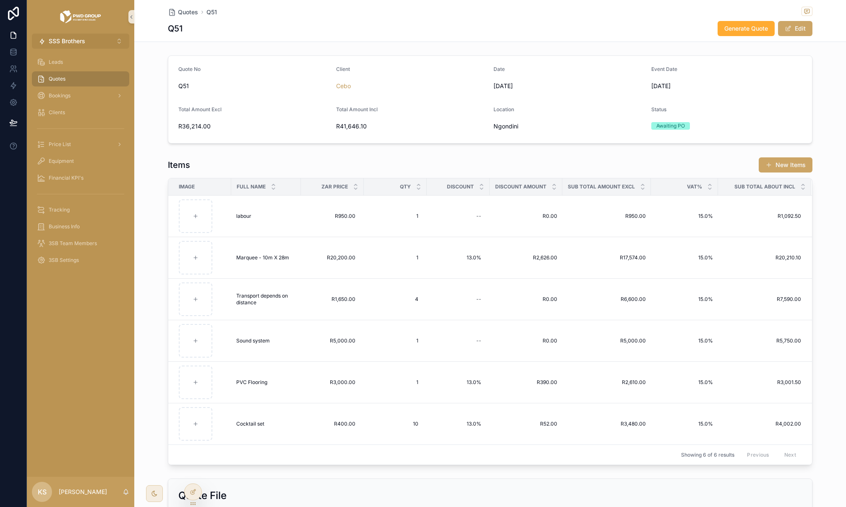
click at [74, 42] on span "SSS Brothers" at bounding box center [67, 41] width 36 height 8
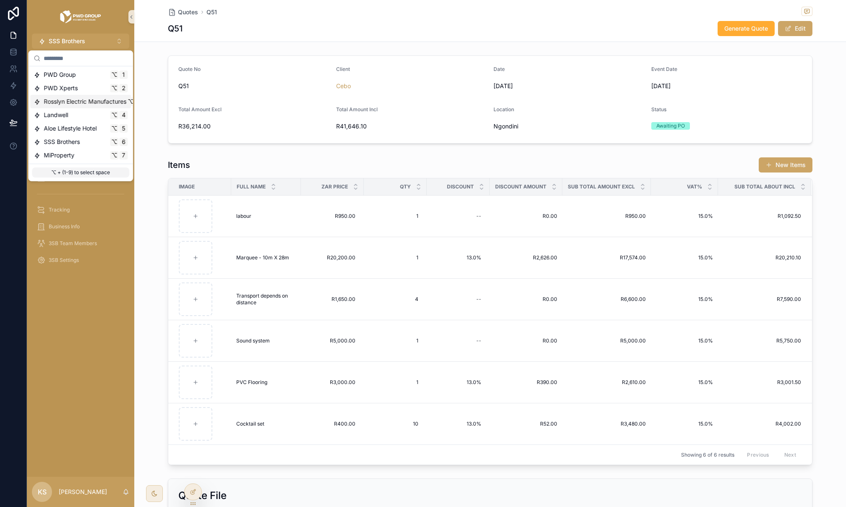
click at [66, 108] on div "Landwell ⌥ 4" at bounding box center [80, 114] width 101 height 13
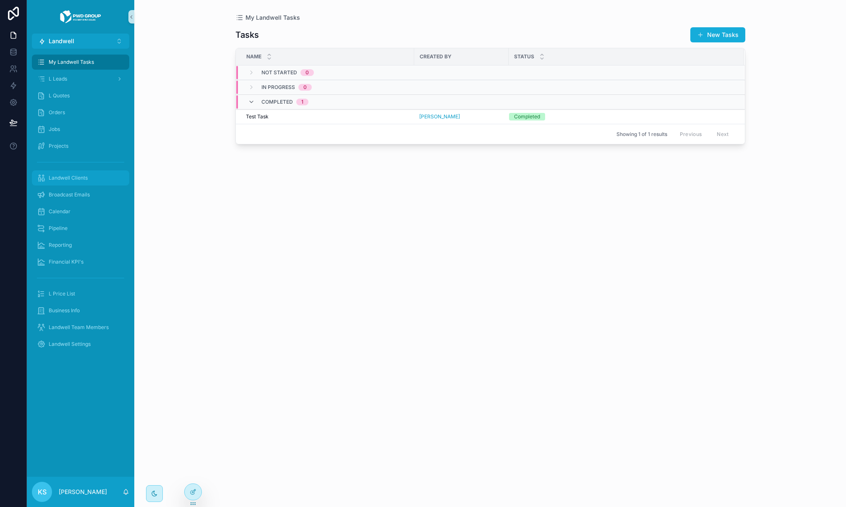
click at [79, 183] on div "Landwell Clients" at bounding box center [80, 177] width 87 height 13
